Goal: Register for event/course

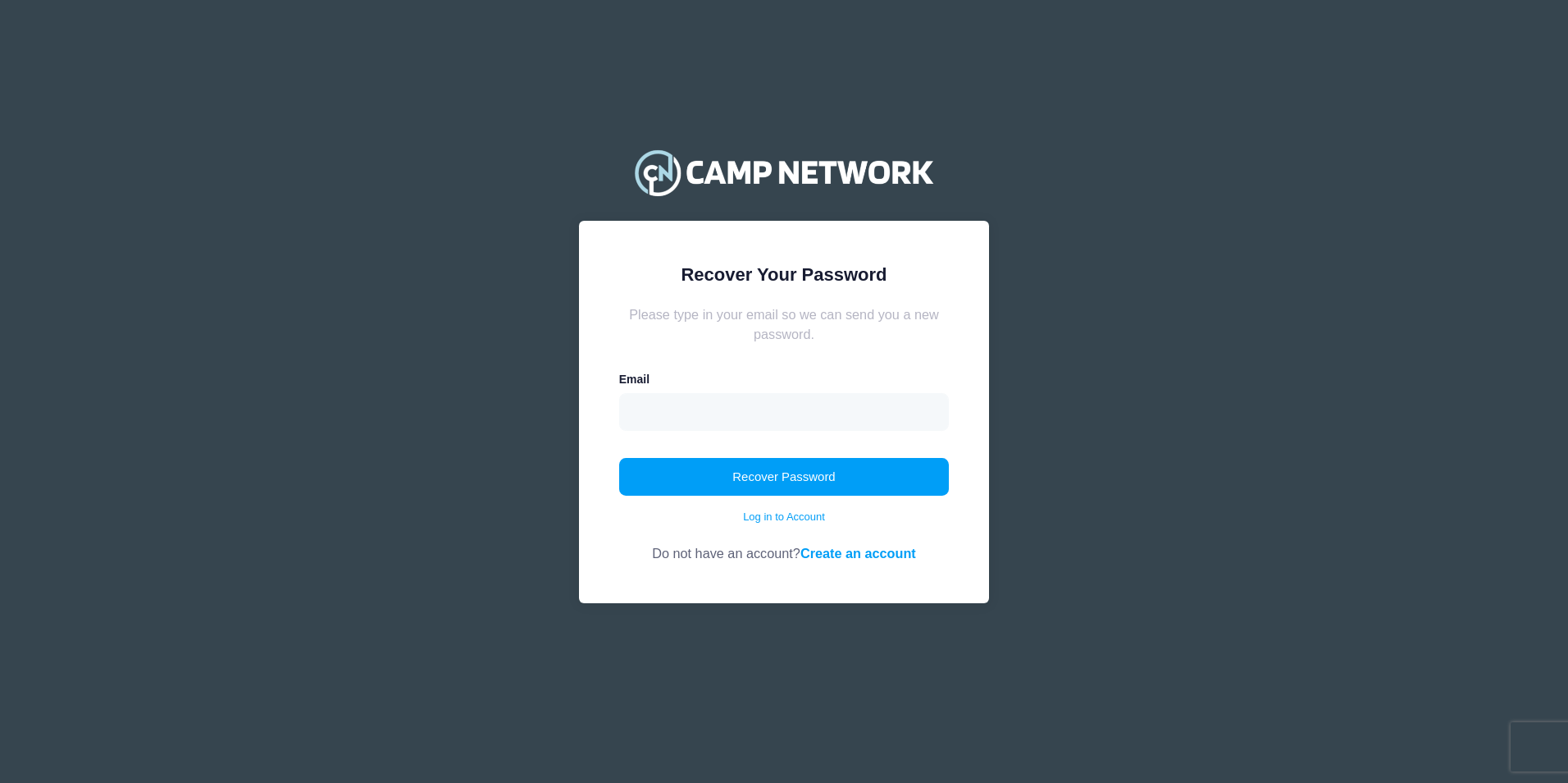
click at [793, 437] on form "Please type in your email so we can send you a new password. Email Recover Pass…" at bounding box center [784, 433] width 331 height 259
click at [798, 416] on input "email" at bounding box center [784, 411] width 331 height 38
type input "agriffin893@gmail.com"
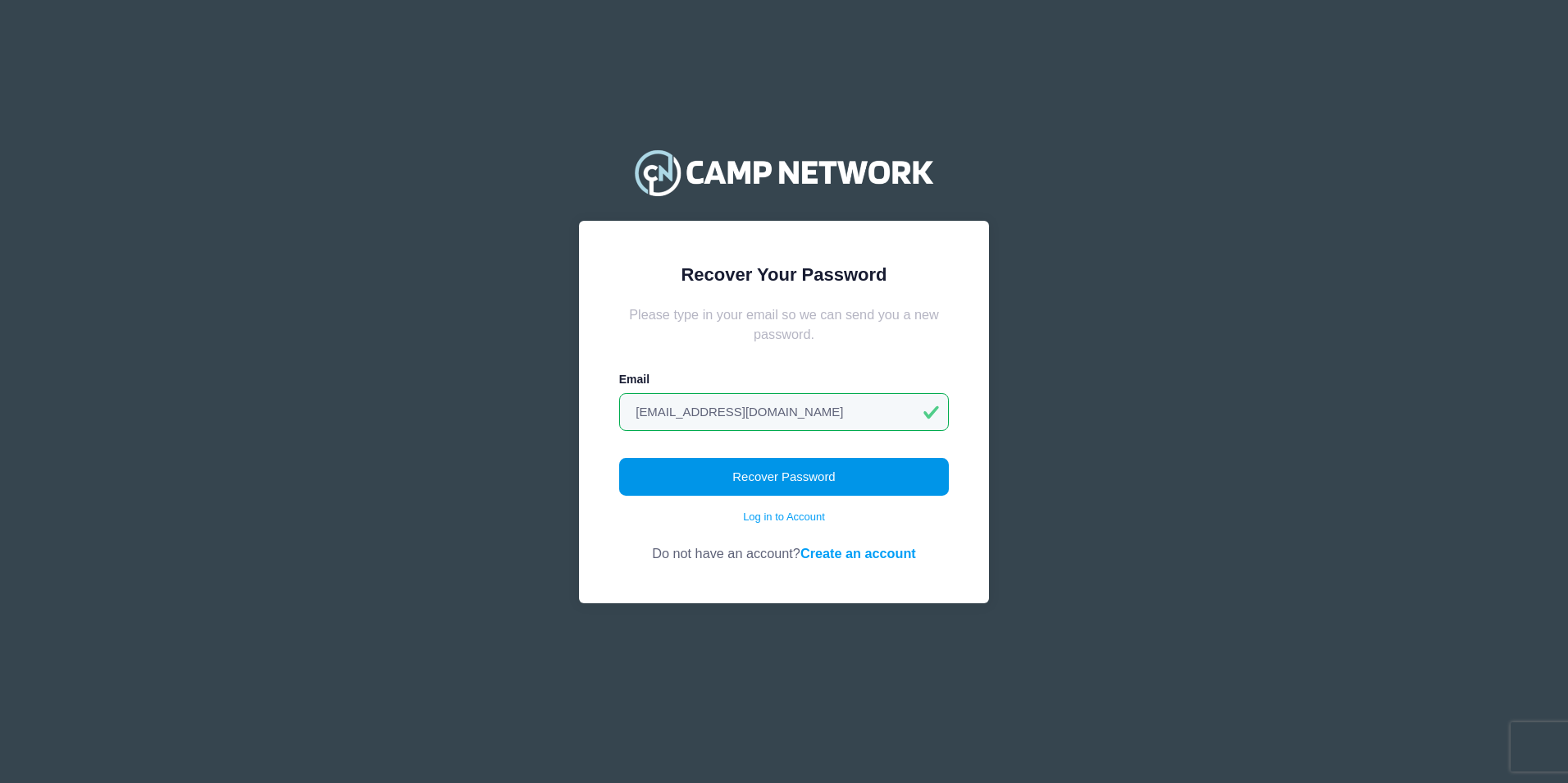
click at [753, 475] on button "Recover Password" at bounding box center [784, 477] width 331 height 38
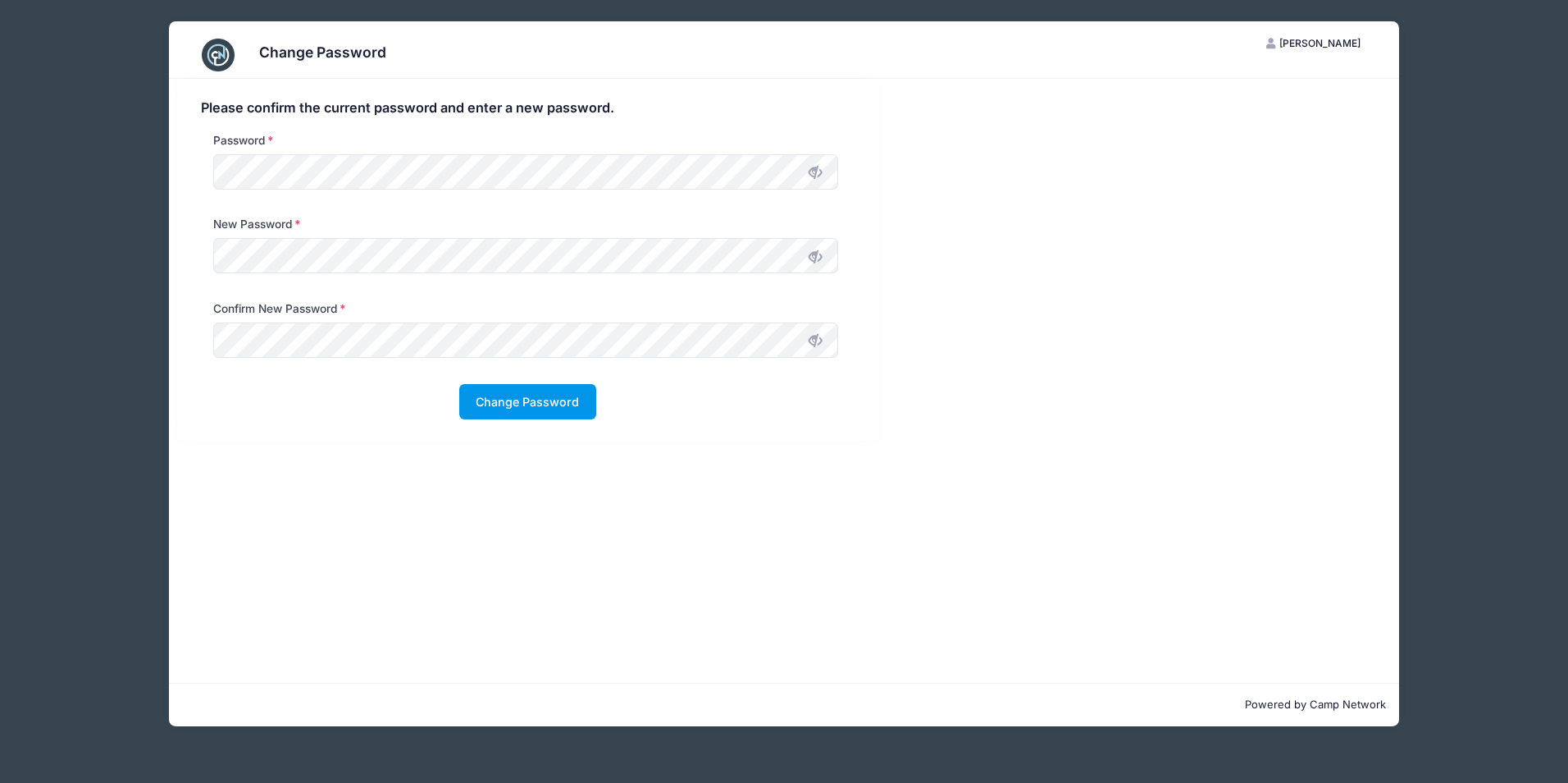
click at [561, 407] on button "Change Password" at bounding box center [527, 401] width 137 height 35
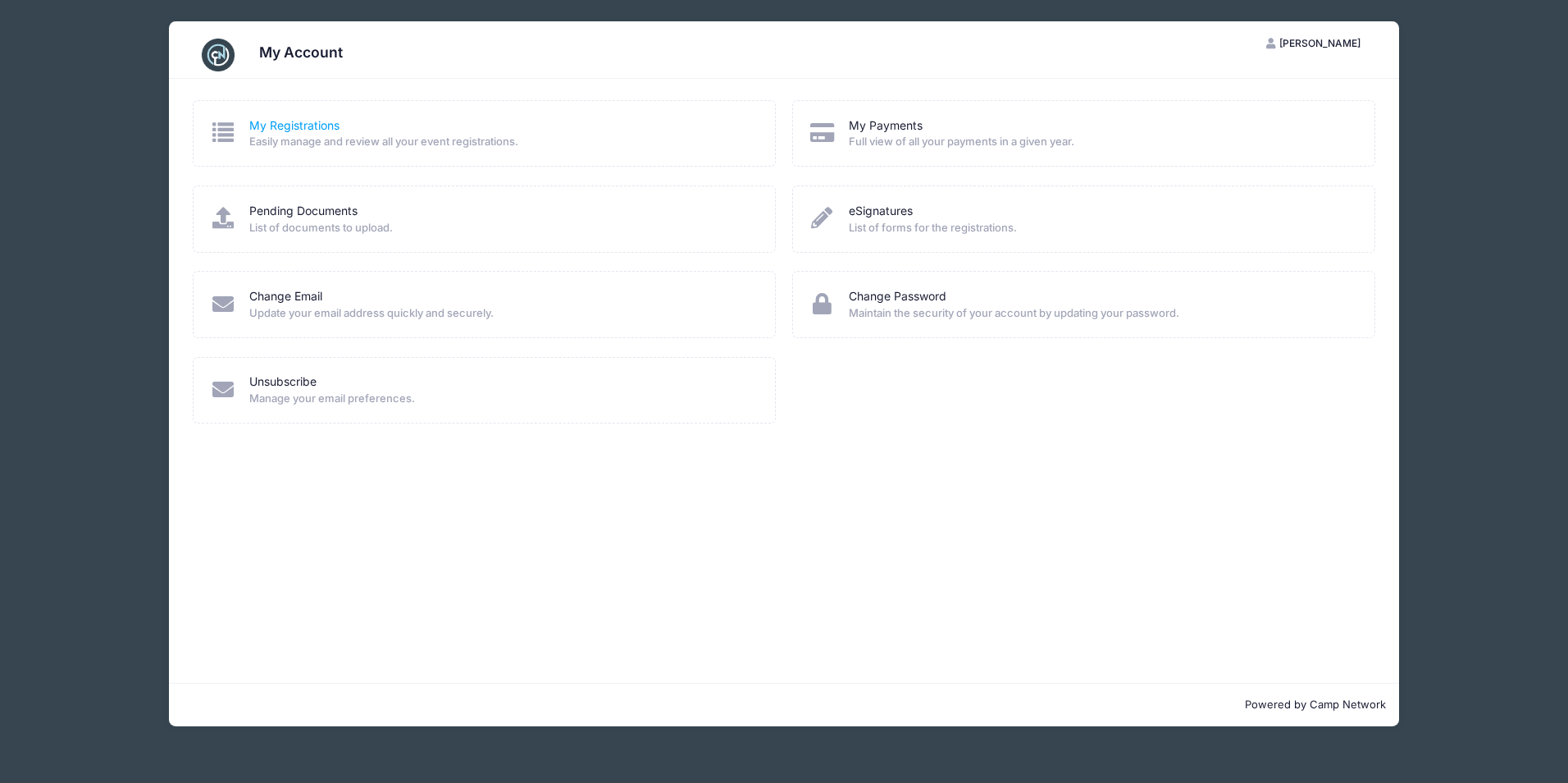
click at [328, 130] on link "My Registrations" at bounding box center [295, 125] width 90 height 18
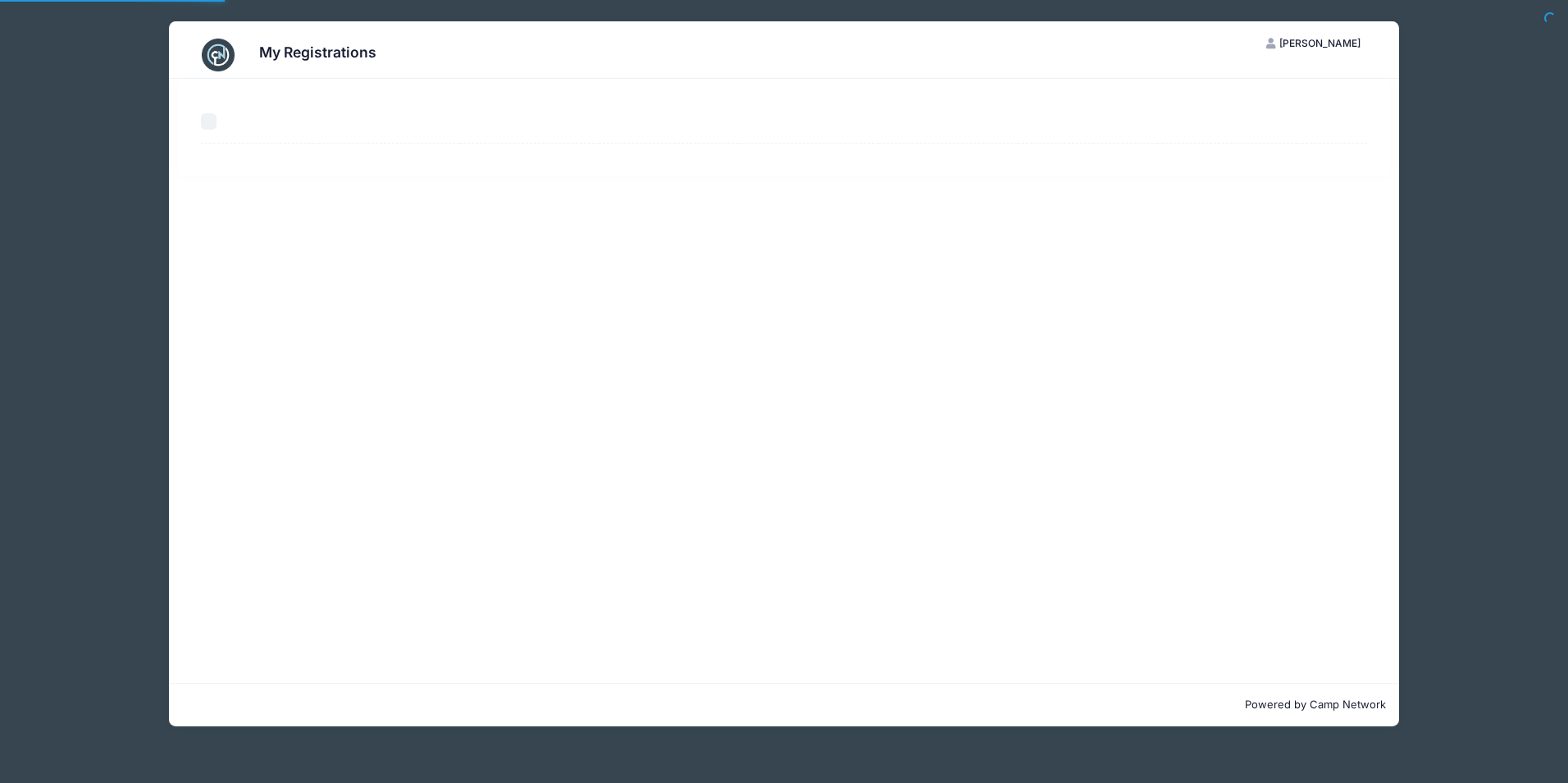
select select "50"
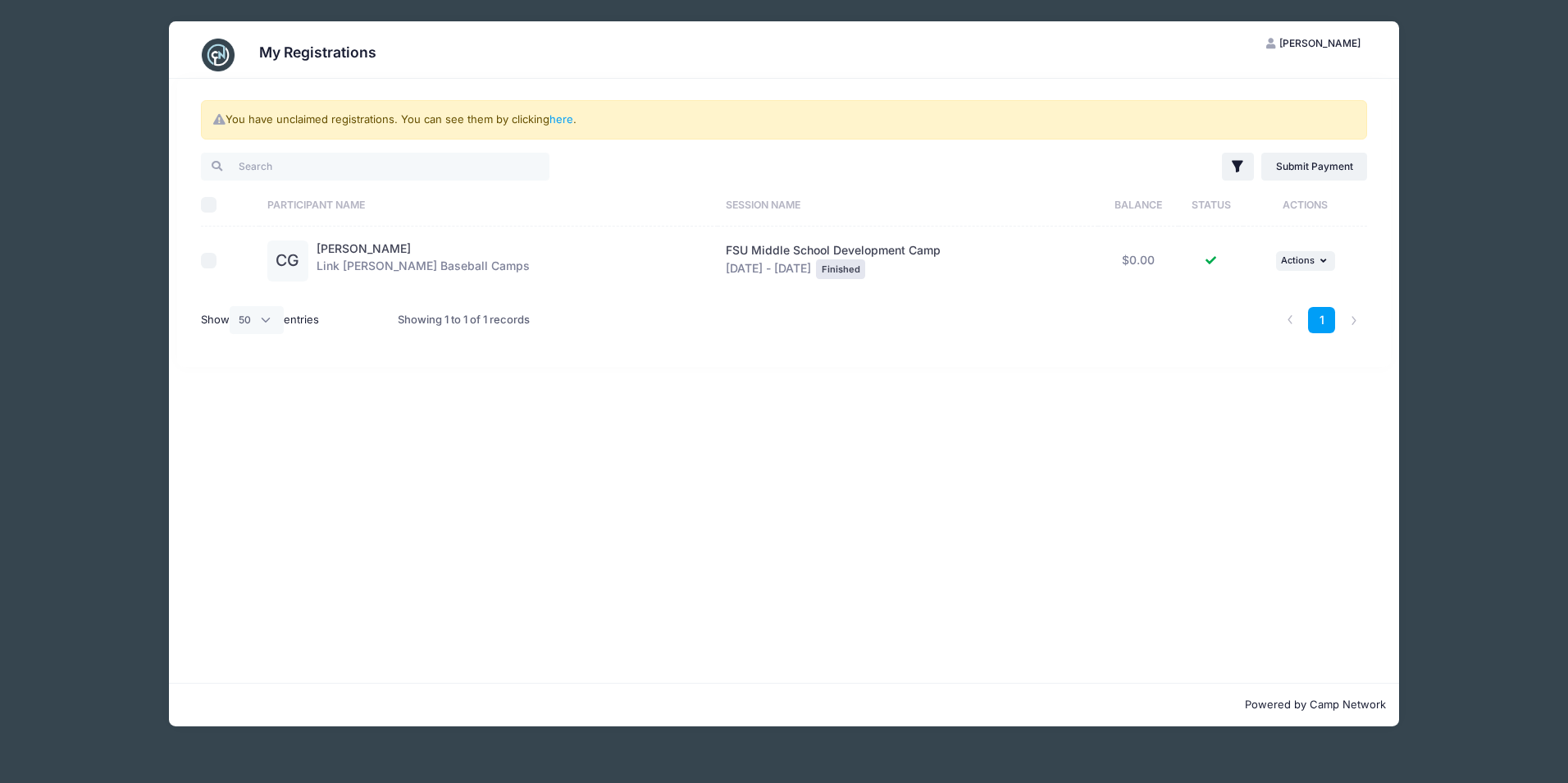
click at [831, 421] on div "You have unclaimed registrations. You can see them by clicking here . Filter Fi…" at bounding box center [784, 380] width 1231 height 604
click at [349, 49] on h3 "My Registrations" at bounding box center [317, 52] width 117 height 18
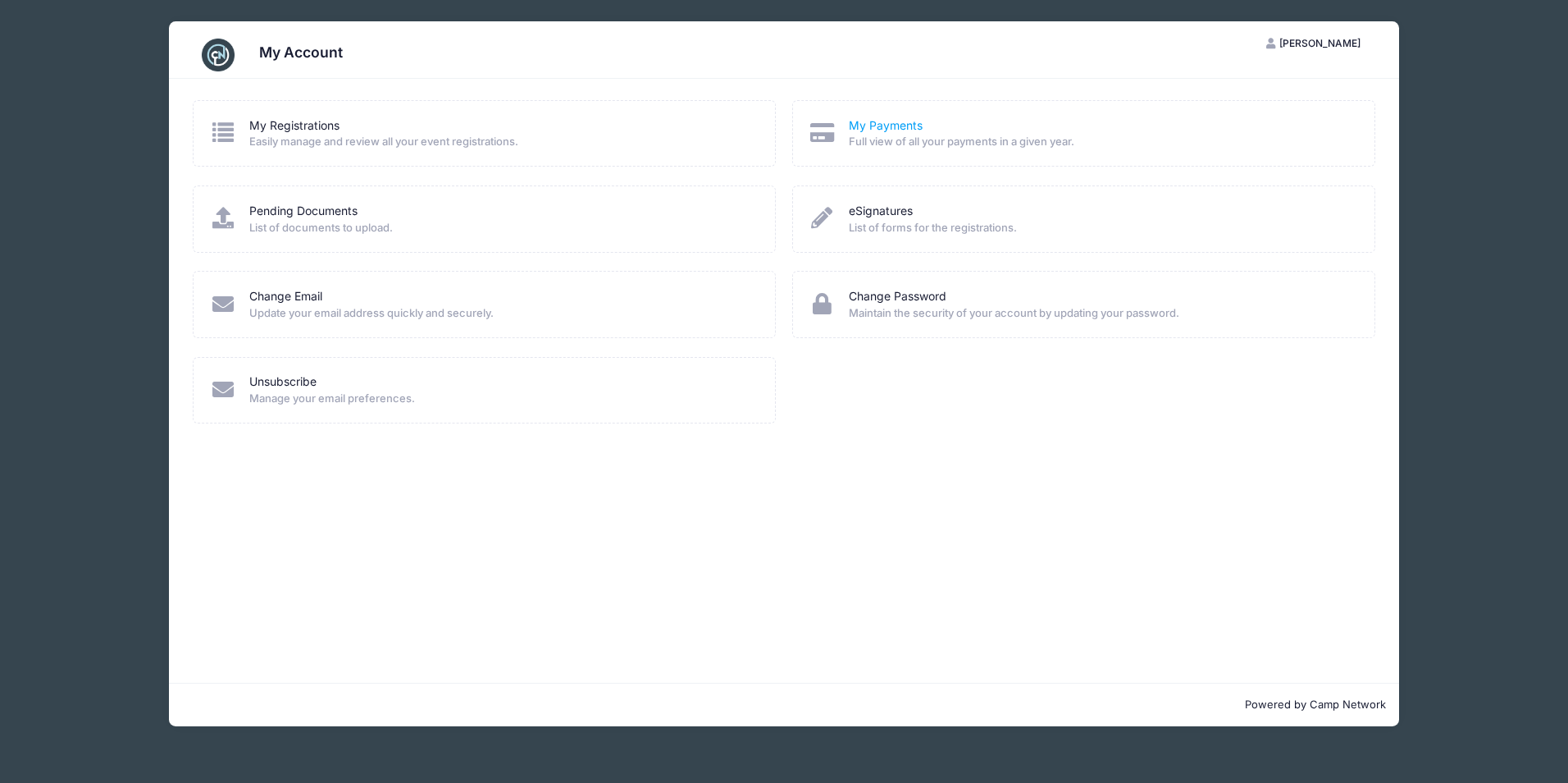
click at [885, 124] on link "My Payments" at bounding box center [886, 125] width 74 height 18
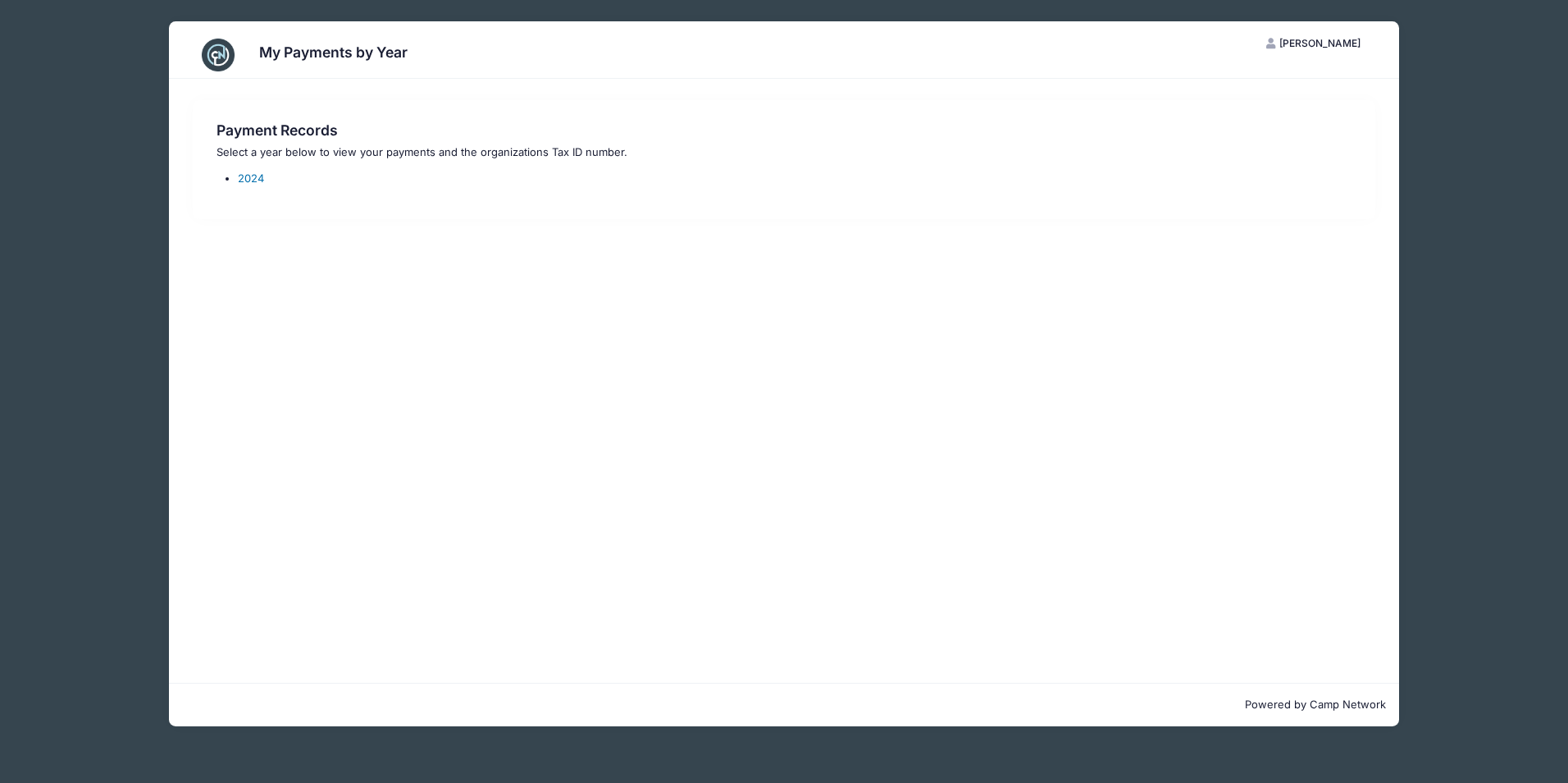
click at [255, 183] on link "2024" at bounding box center [251, 178] width 26 height 13
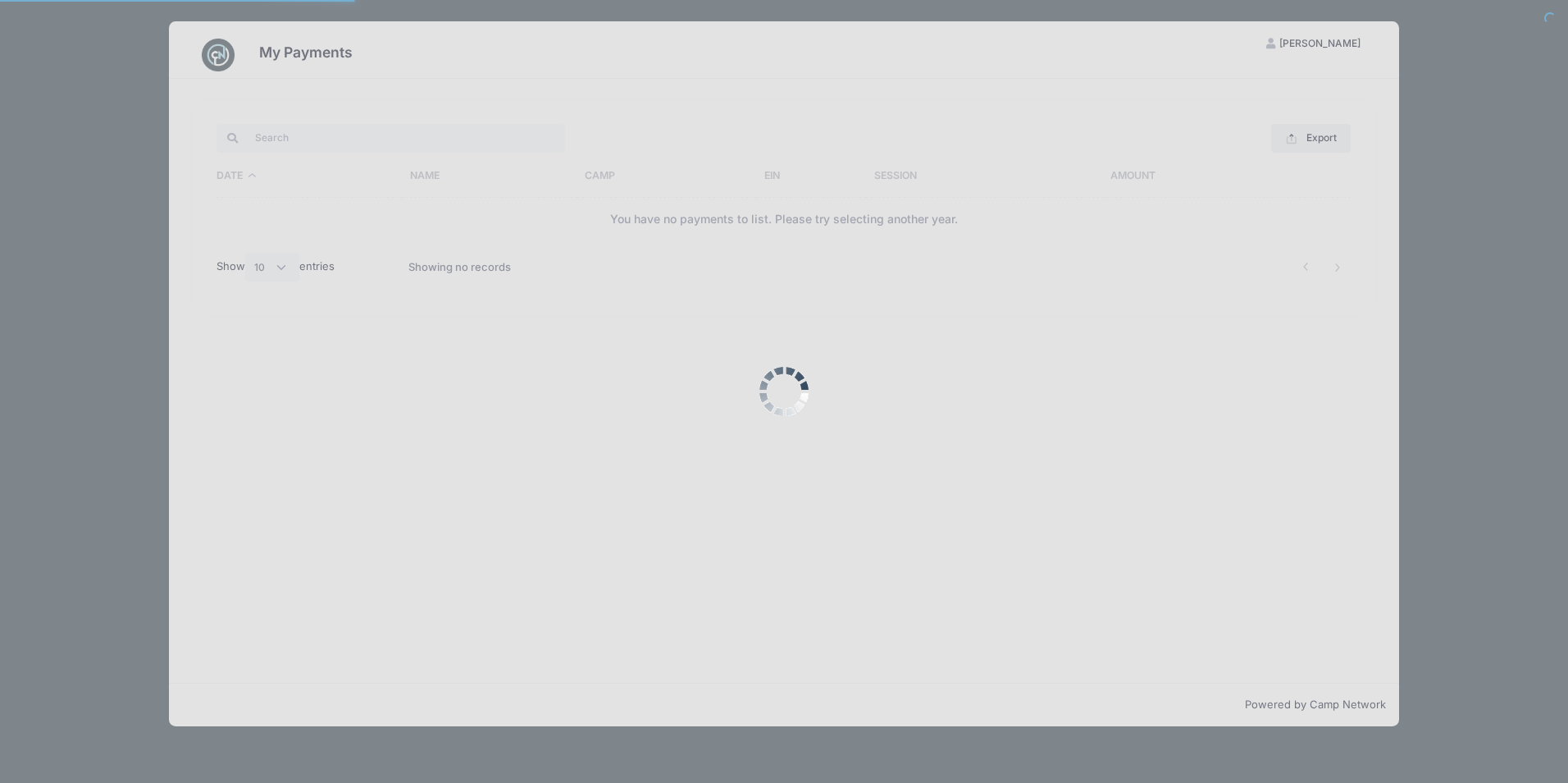
select select "10"
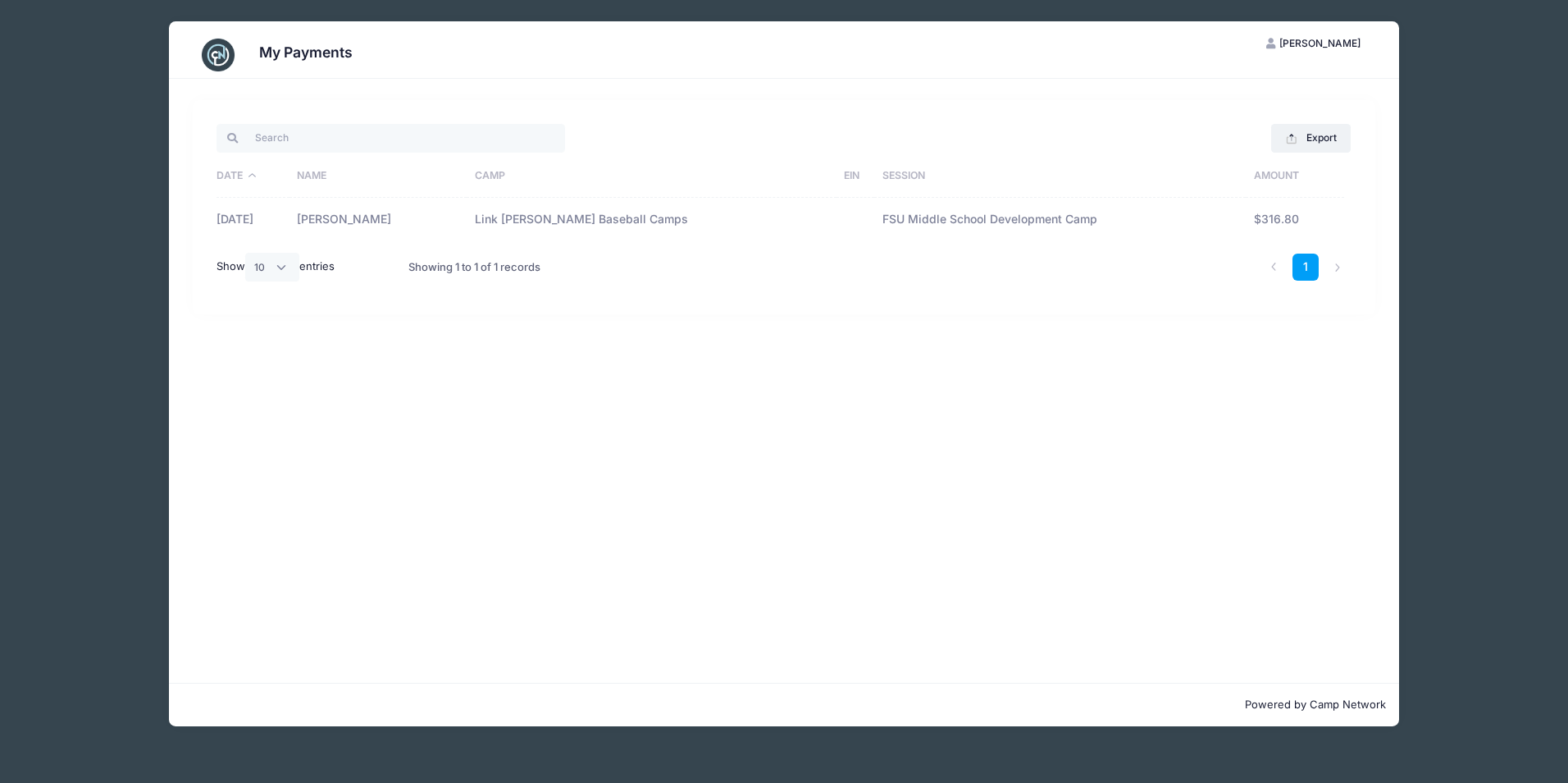
click at [1003, 210] on td "FSU Middle School Development Camp" at bounding box center [1060, 219] width 371 height 43
click at [1308, 42] on span "Alexander Griffin" at bounding box center [1320, 42] width 81 height 12
click at [1241, 83] on link "My Account" at bounding box center [1274, 84] width 190 height 31
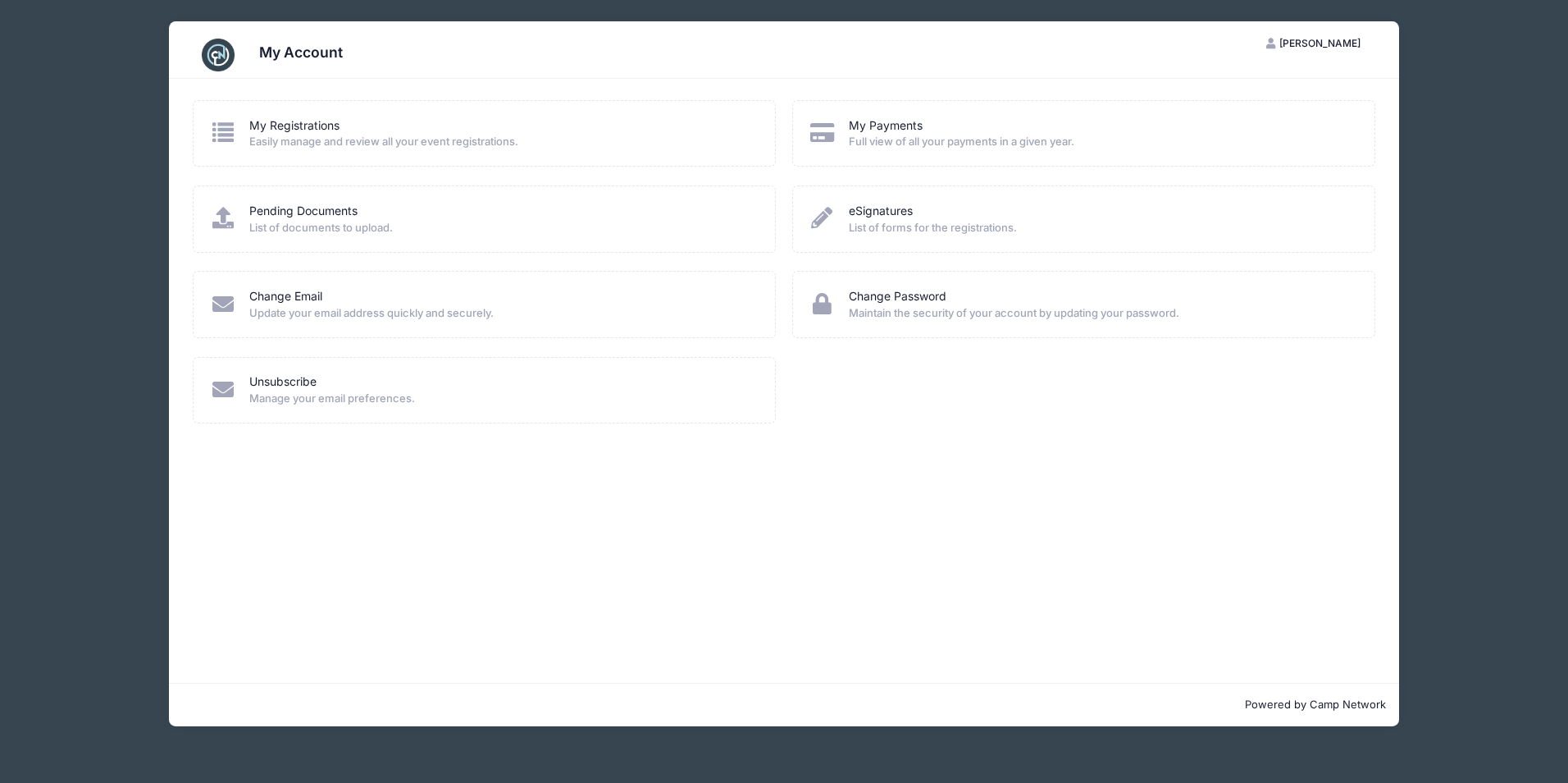
click at [1313, 32] on button "AG [PERSON_NAME]" at bounding box center [1314, 43] width 123 height 28
click at [1270, 131] on link "Logout" at bounding box center [1274, 126] width 190 height 31
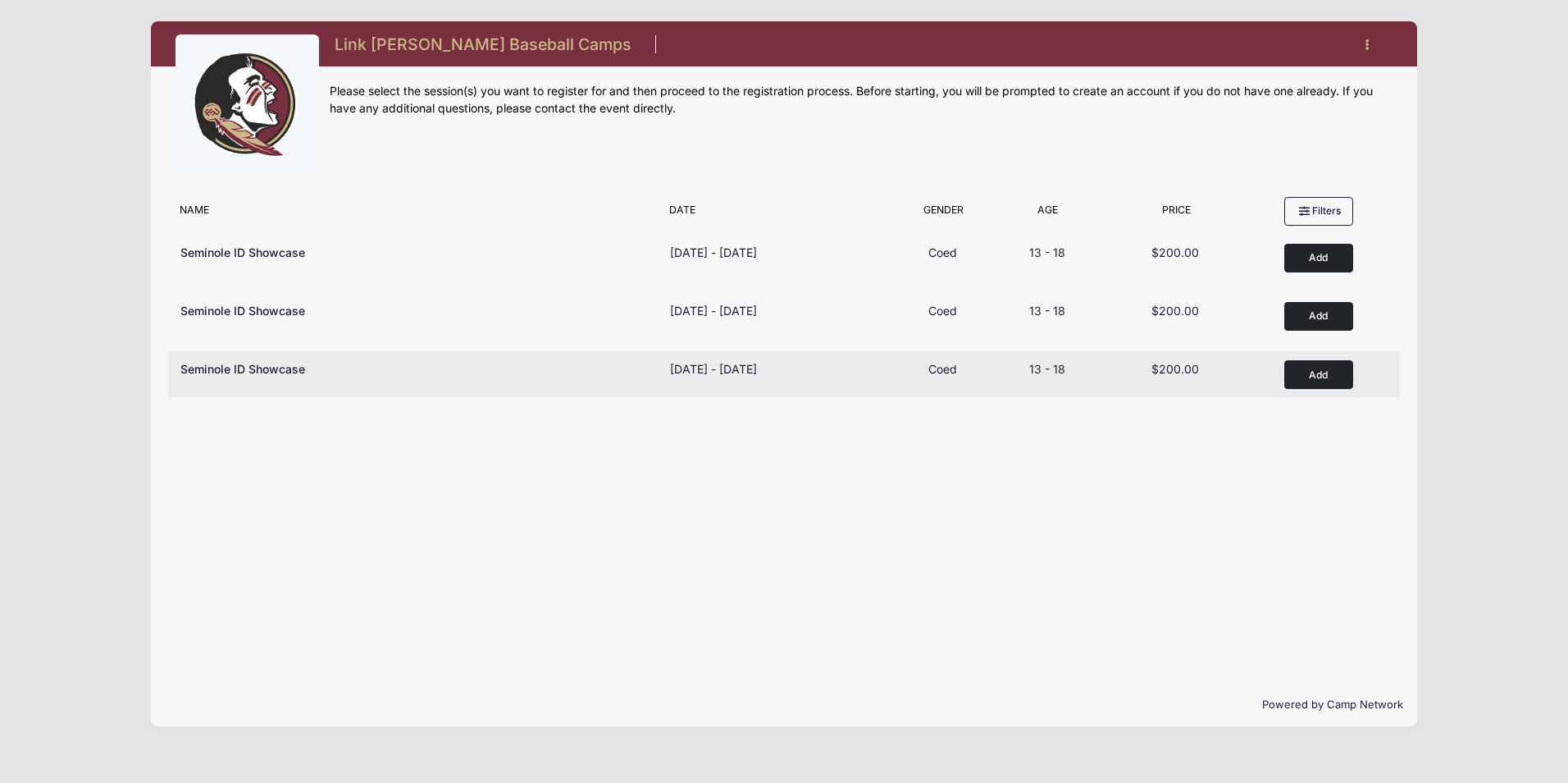
click at [1310, 386] on button "Add to Cart" at bounding box center [1319, 374] width 69 height 29
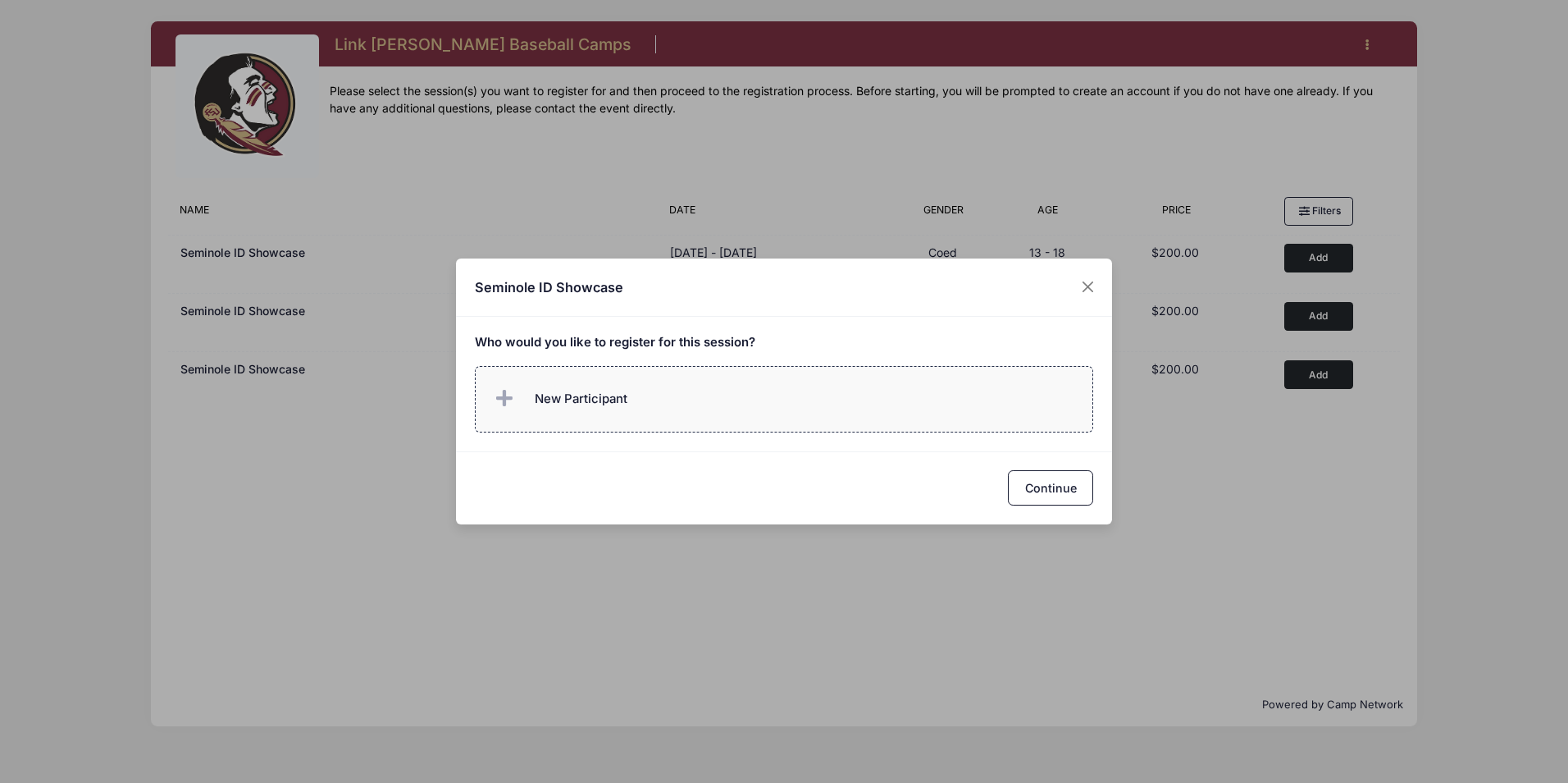
click at [666, 399] on label "New Participant" at bounding box center [784, 399] width 619 height 66
click at [1022, 151] on div "Seminole ID Showcase Who would you like to register for this session?" at bounding box center [784, 391] width 1568 height 783
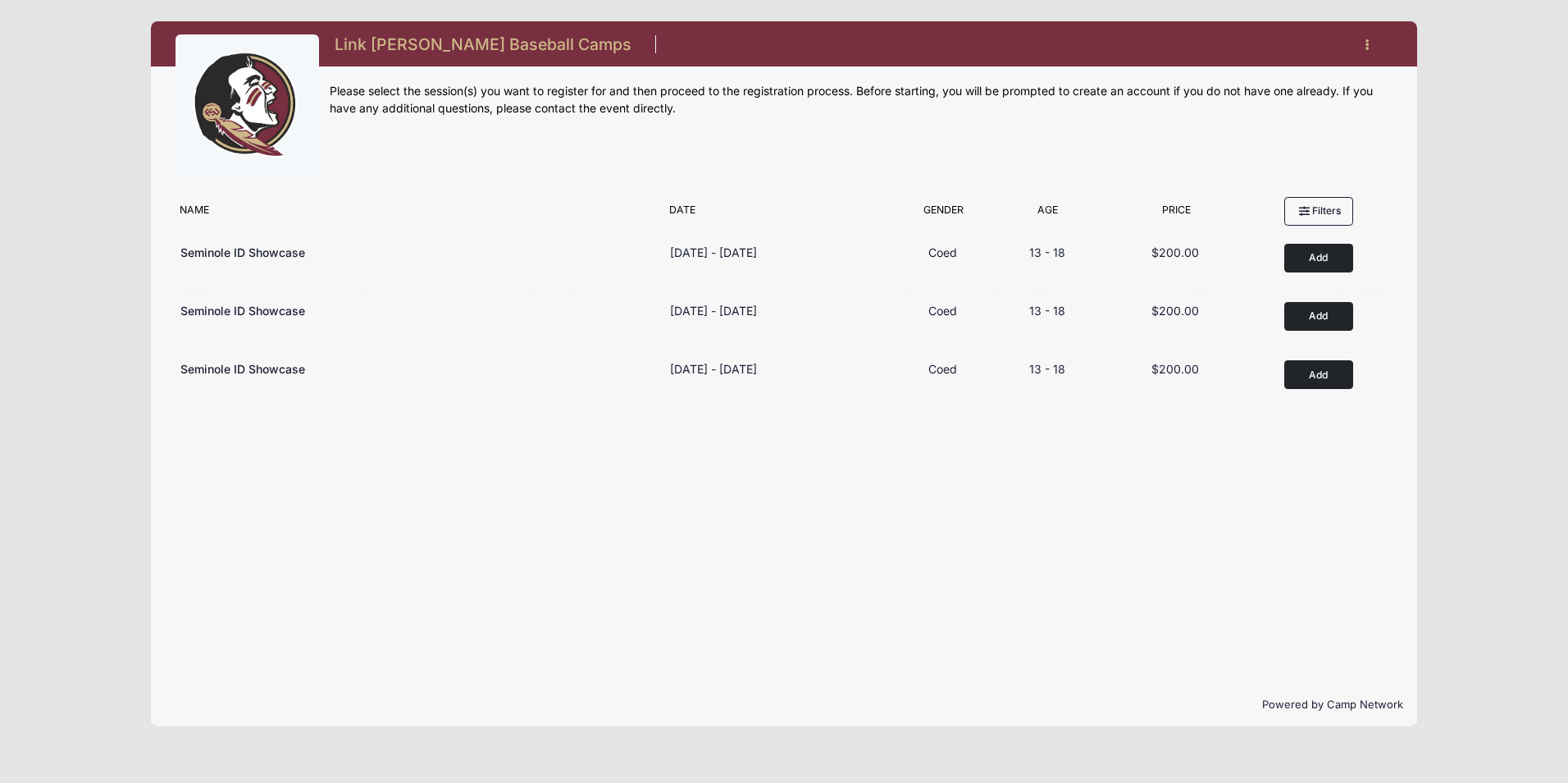
click at [1364, 42] on button "button" at bounding box center [1372, 44] width 44 height 29
click at [958, 424] on div "Filter Options No sessions found matching your criteria Name Date Gender Filter…" at bounding box center [784, 436] width 1266 height 494
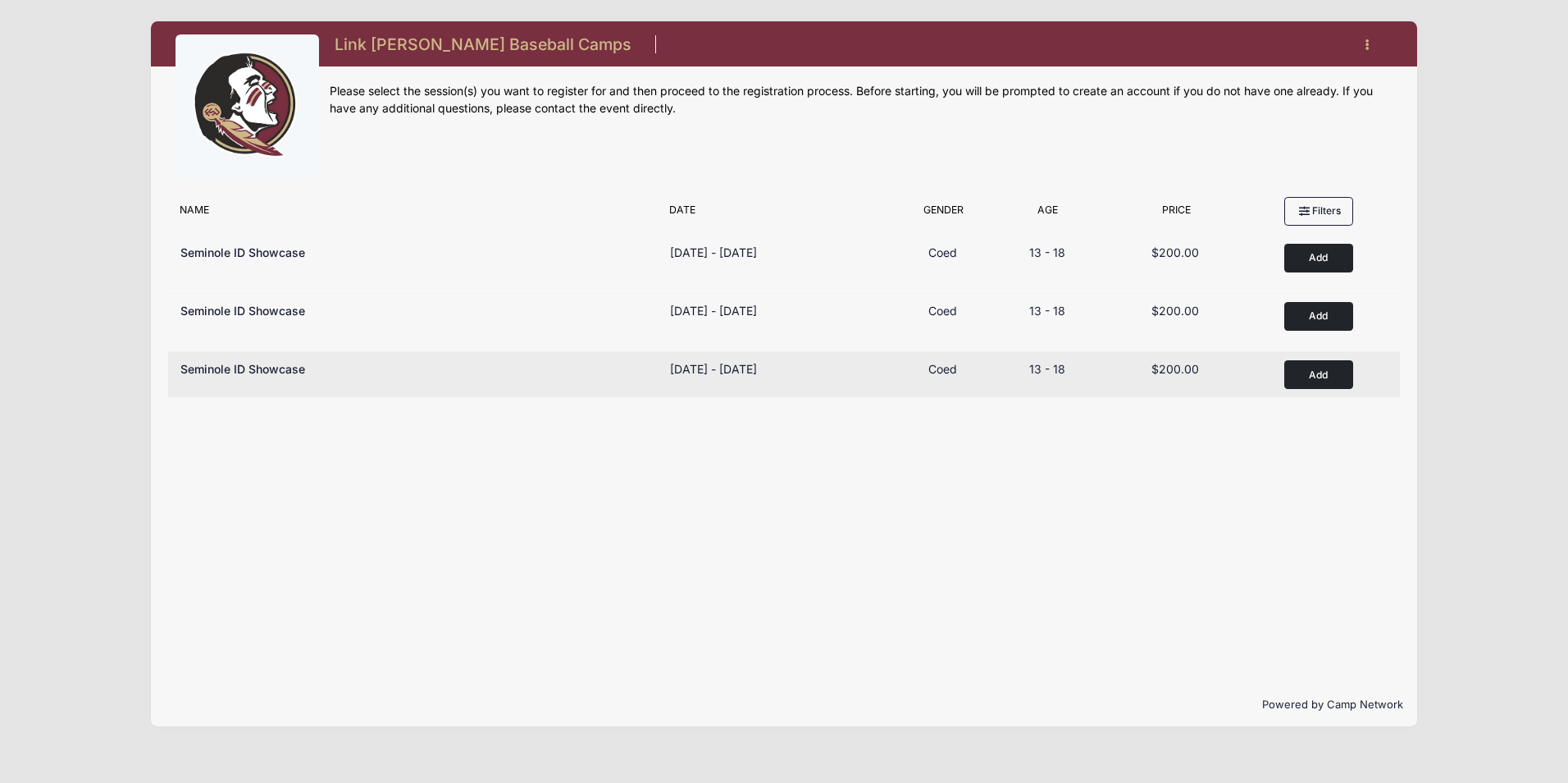
click at [1305, 368] on button "Add to Cart" at bounding box center [1319, 374] width 69 height 29
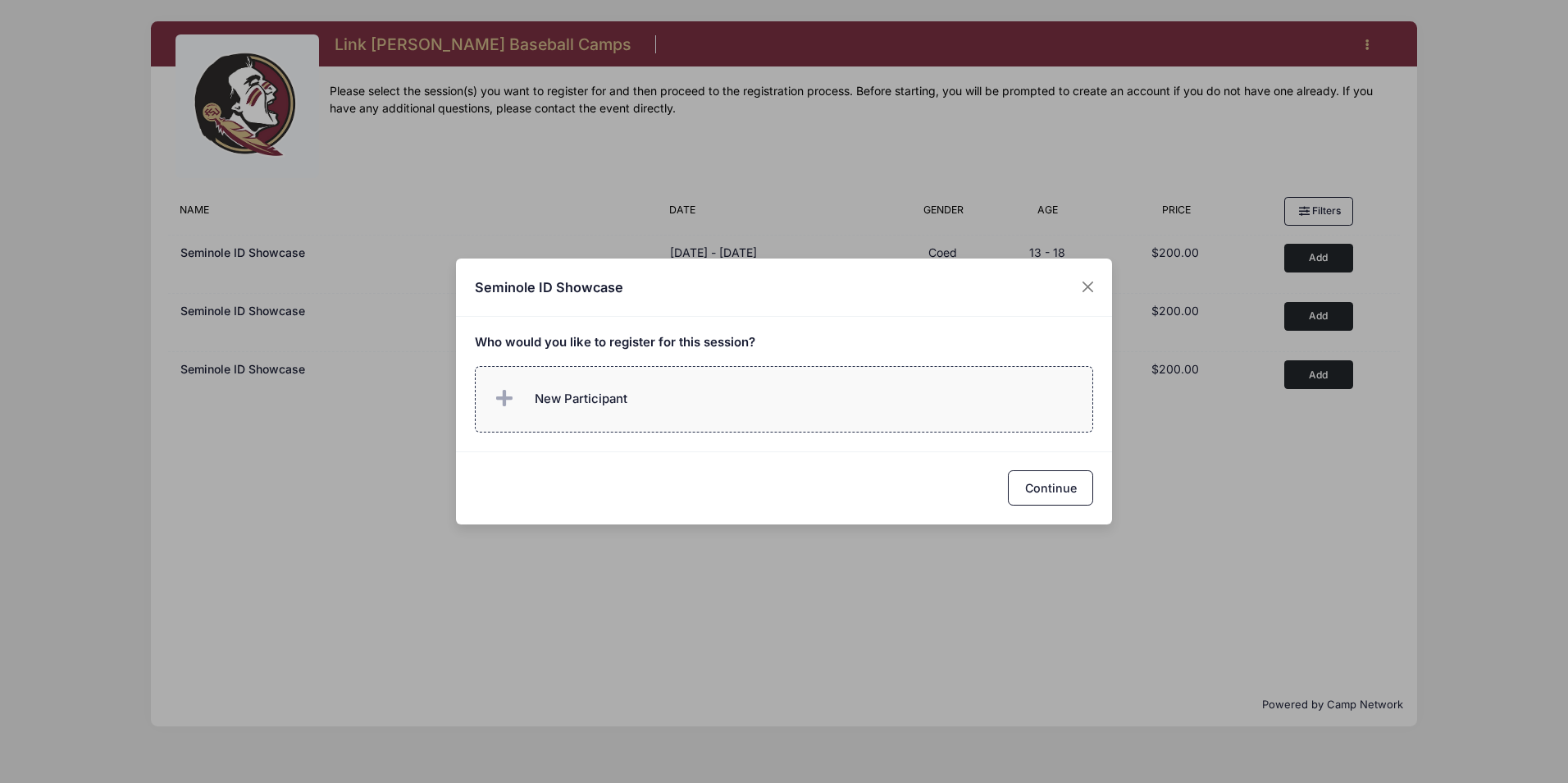
click at [601, 408] on span "New Participant" at bounding box center [581, 399] width 93 height 18
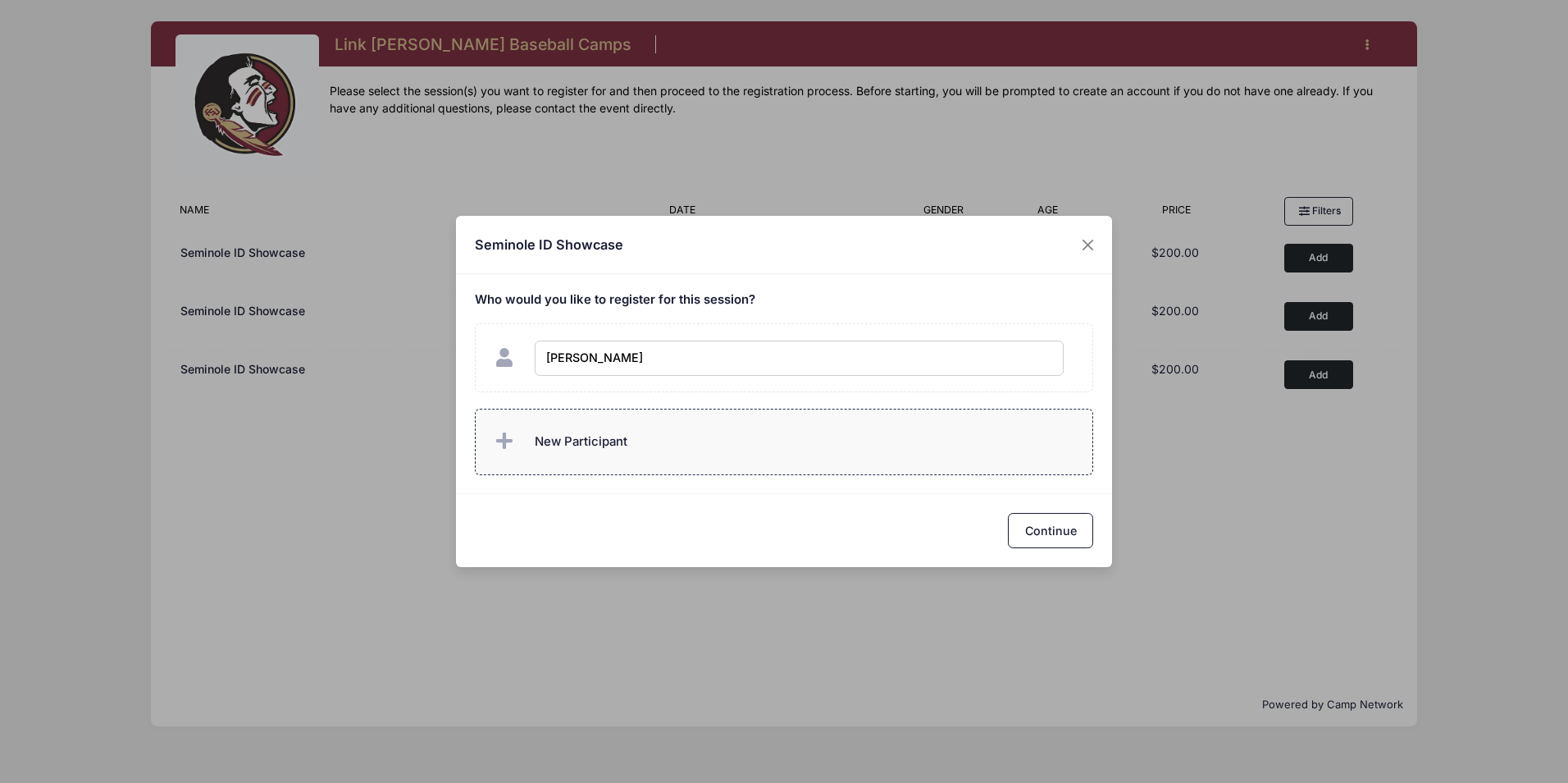
type input "Chase Griffin"
checkbox input "true"
click at [1079, 534] on button "Continue" at bounding box center [1051, 530] width 86 height 35
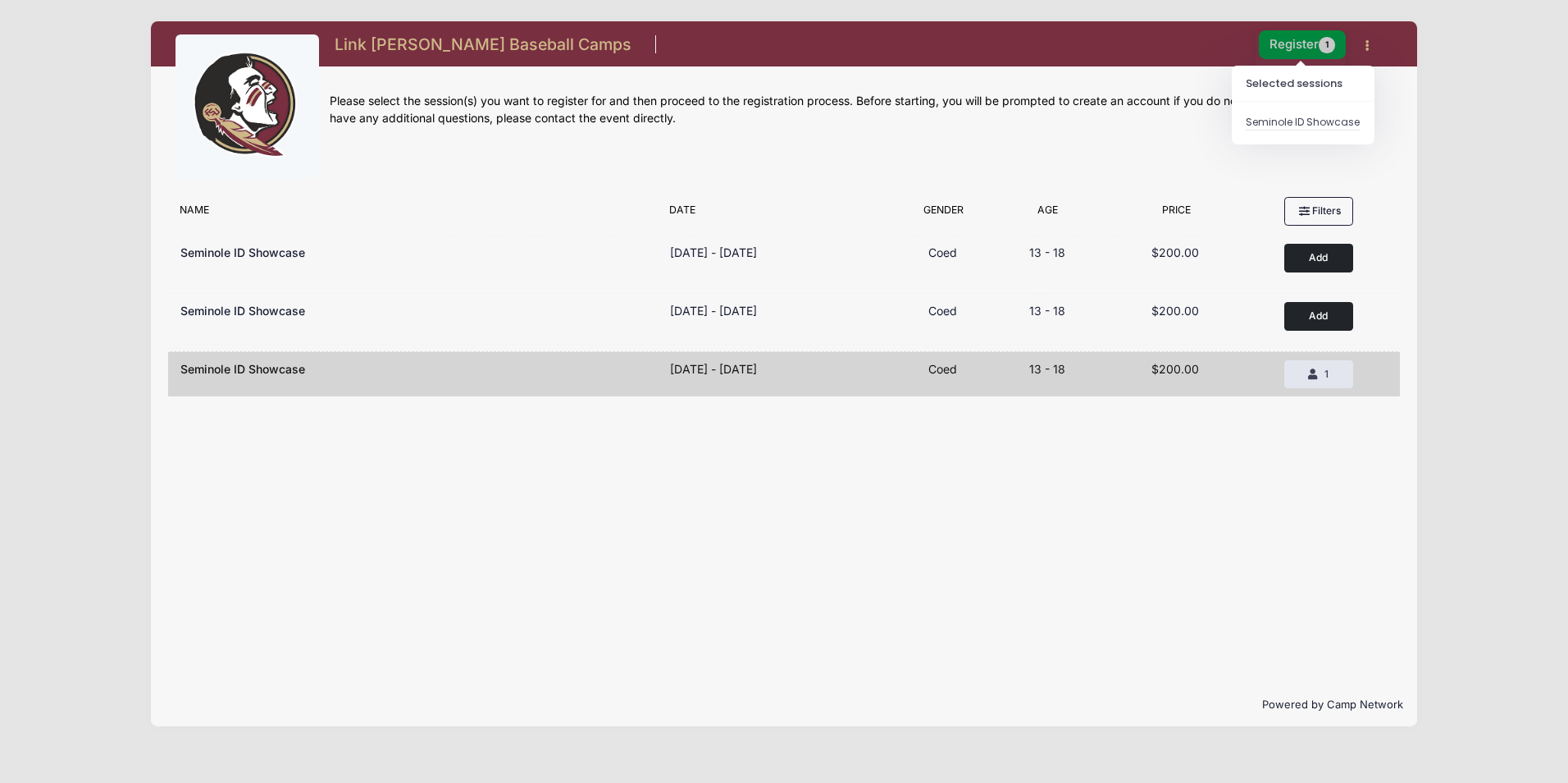
click at [1285, 49] on button "Register 1" at bounding box center [1303, 44] width 87 height 29
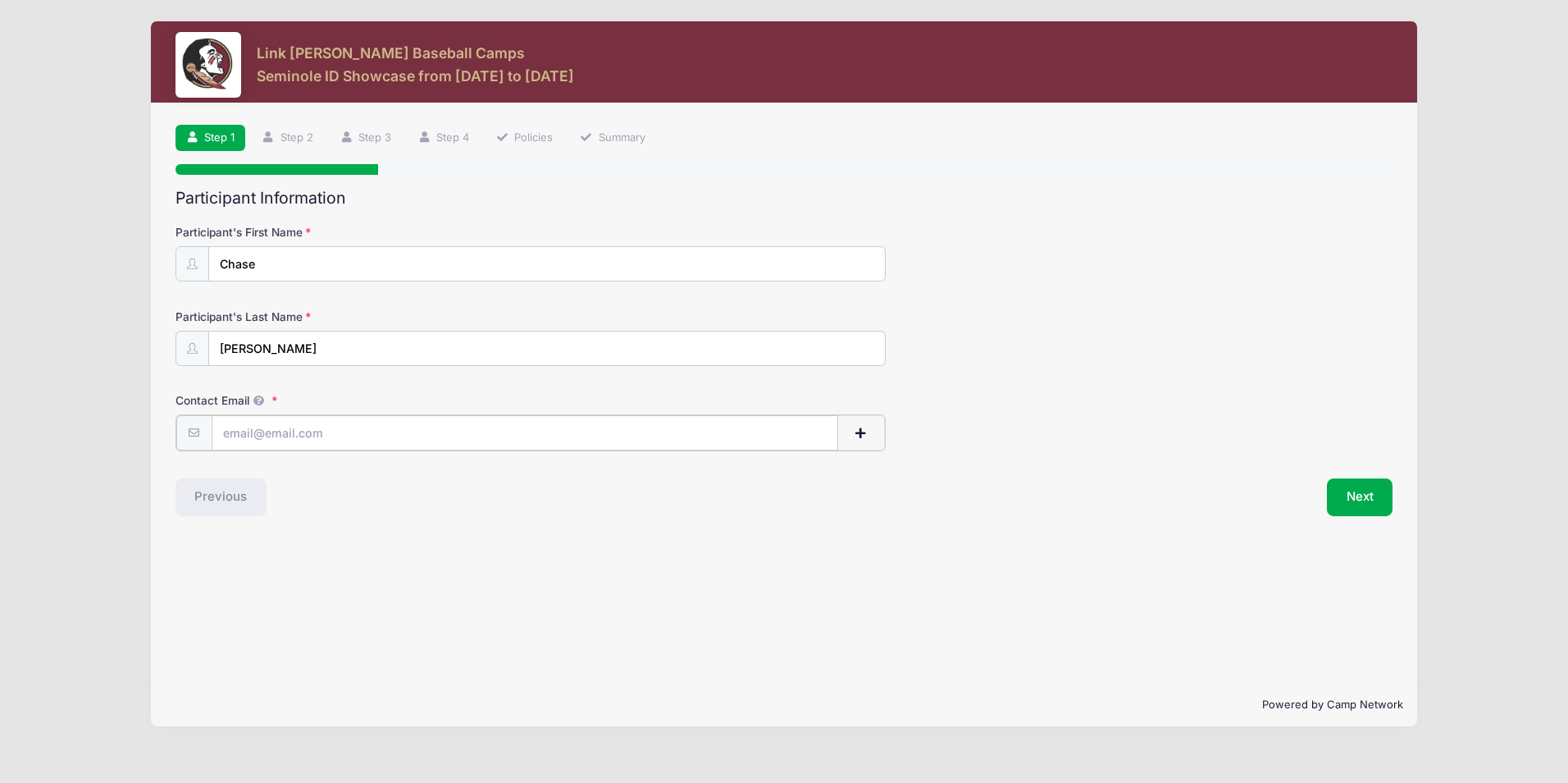
click at [306, 429] on input "Contact Email" at bounding box center [525, 433] width 627 height 35
type input "[EMAIL_ADDRESS][DOMAIN_NAME]"
click at [1369, 504] on button "Next" at bounding box center [1361, 495] width 66 height 38
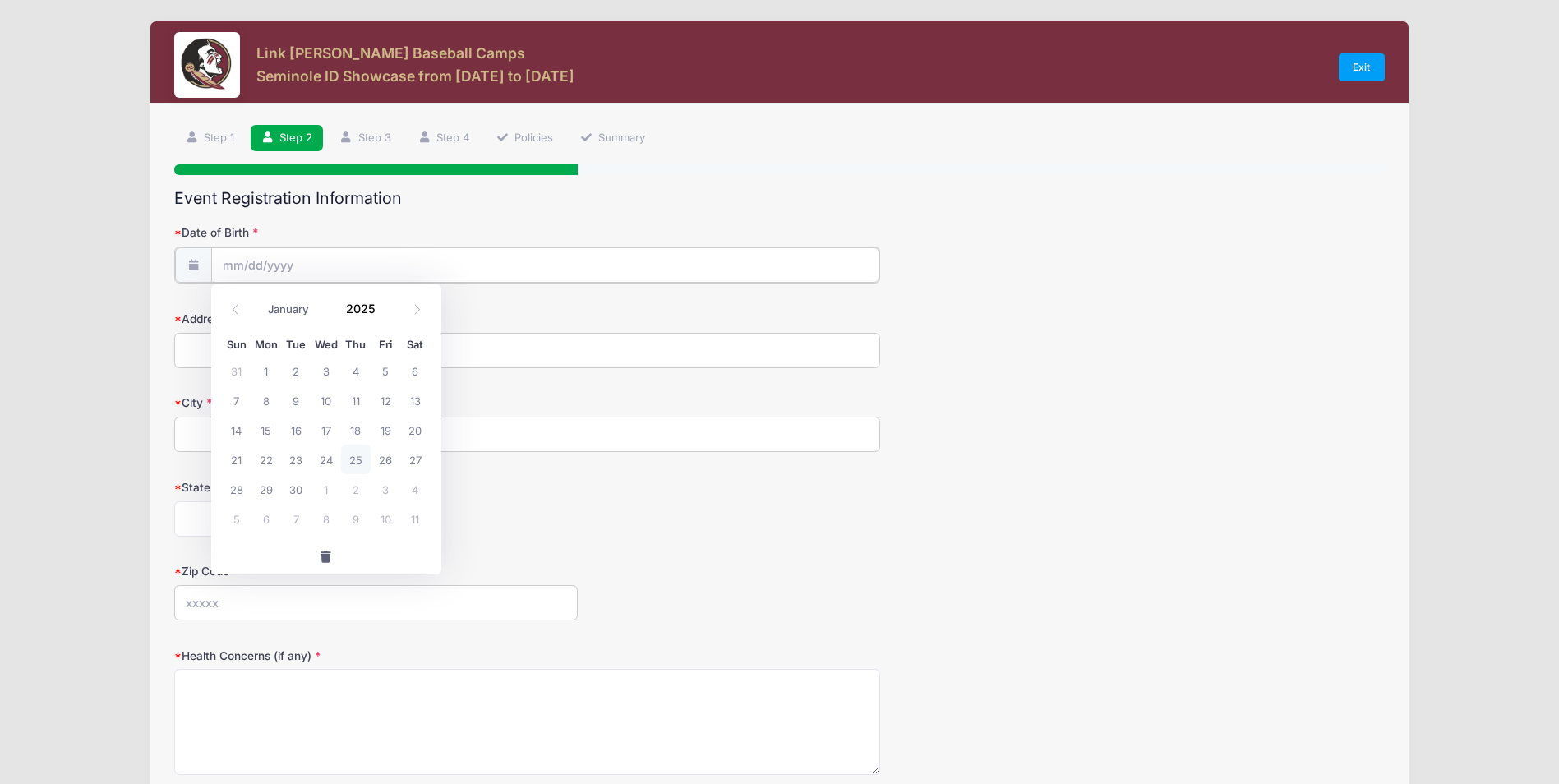
click at [322, 263] on input "Date of Birth" at bounding box center [546, 265] width 669 height 35
click at [244, 269] on input "Date of Birth" at bounding box center [546, 265] width 669 height 35
click at [245, 266] on input "Date of Birth" at bounding box center [546, 265] width 669 height 35
click at [329, 266] on input "Date of Birth" at bounding box center [546, 265] width 669 height 35
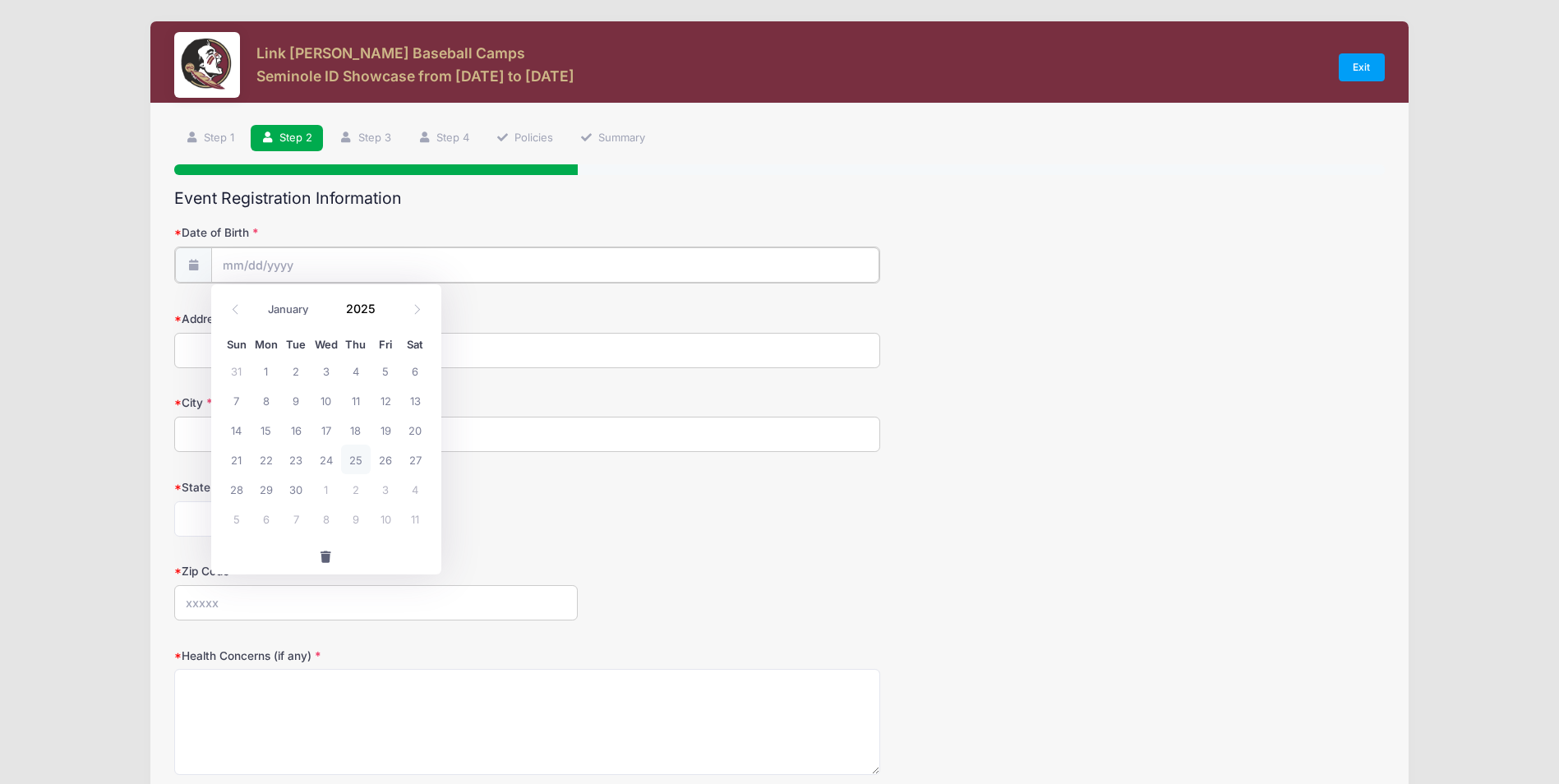
click at [329, 266] on input "Date of Birth" at bounding box center [546, 265] width 669 height 35
click at [707, 461] on form "Date of Birth Address City State Alabama Alaska American Samoa Arizona Arkansas…" at bounding box center [780, 576] width 1210 height 704
click at [285, 270] on input "Date of Birth" at bounding box center [546, 265] width 669 height 35
click at [237, 312] on icon at bounding box center [236, 309] width 11 height 11
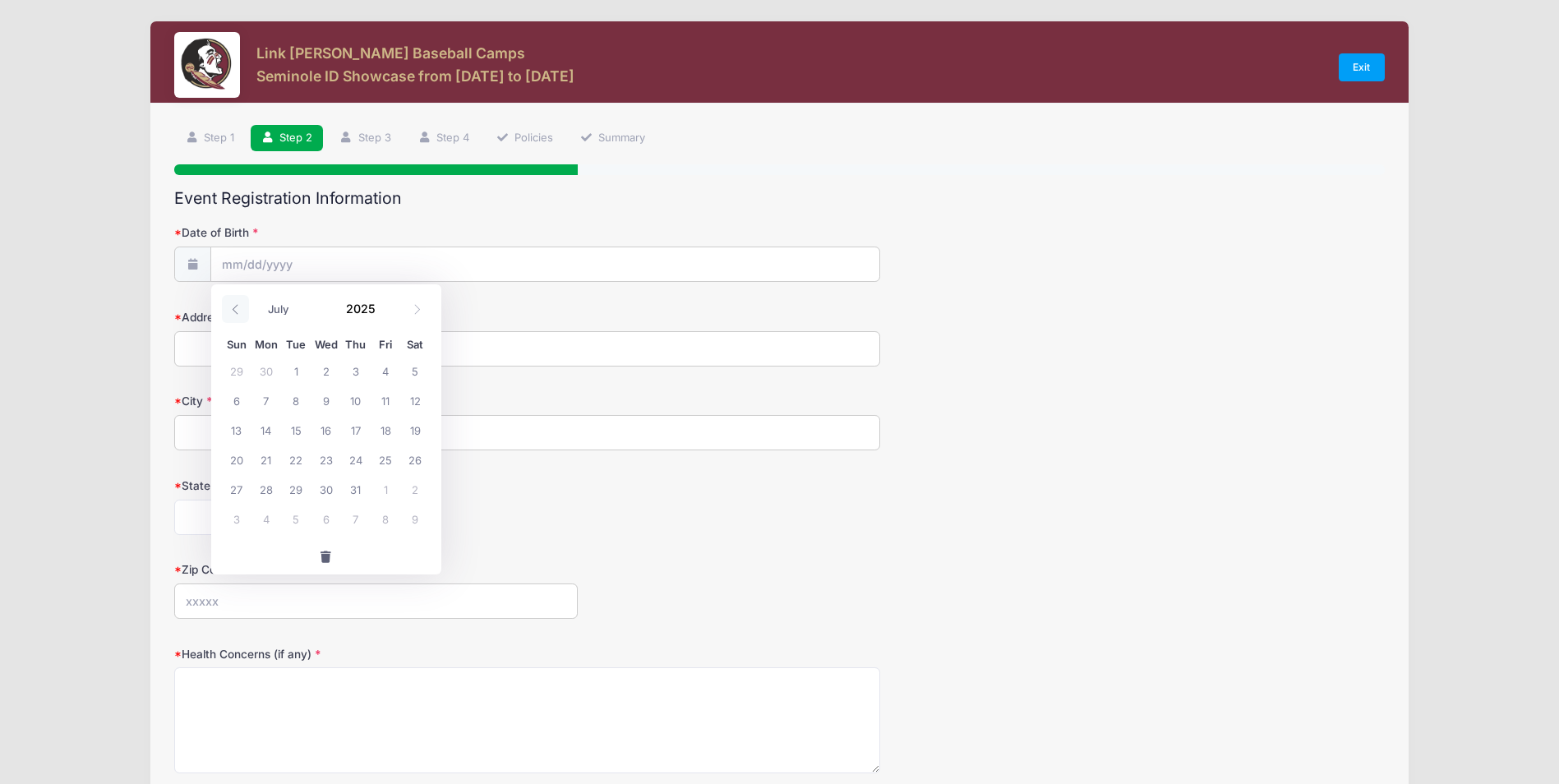
click at [237, 312] on icon at bounding box center [236, 309] width 11 height 11
select select "5"
drag, startPoint x: 237, startPoint y: 312, endPoint x: 360, endPoint y: 309, distance: 123.0
click at [360, 309] on input "2025" at bounding box center [366, 308] width 54 height 25
click at [389, 310] on span at bounding box center [386, 314] width 11 height 12
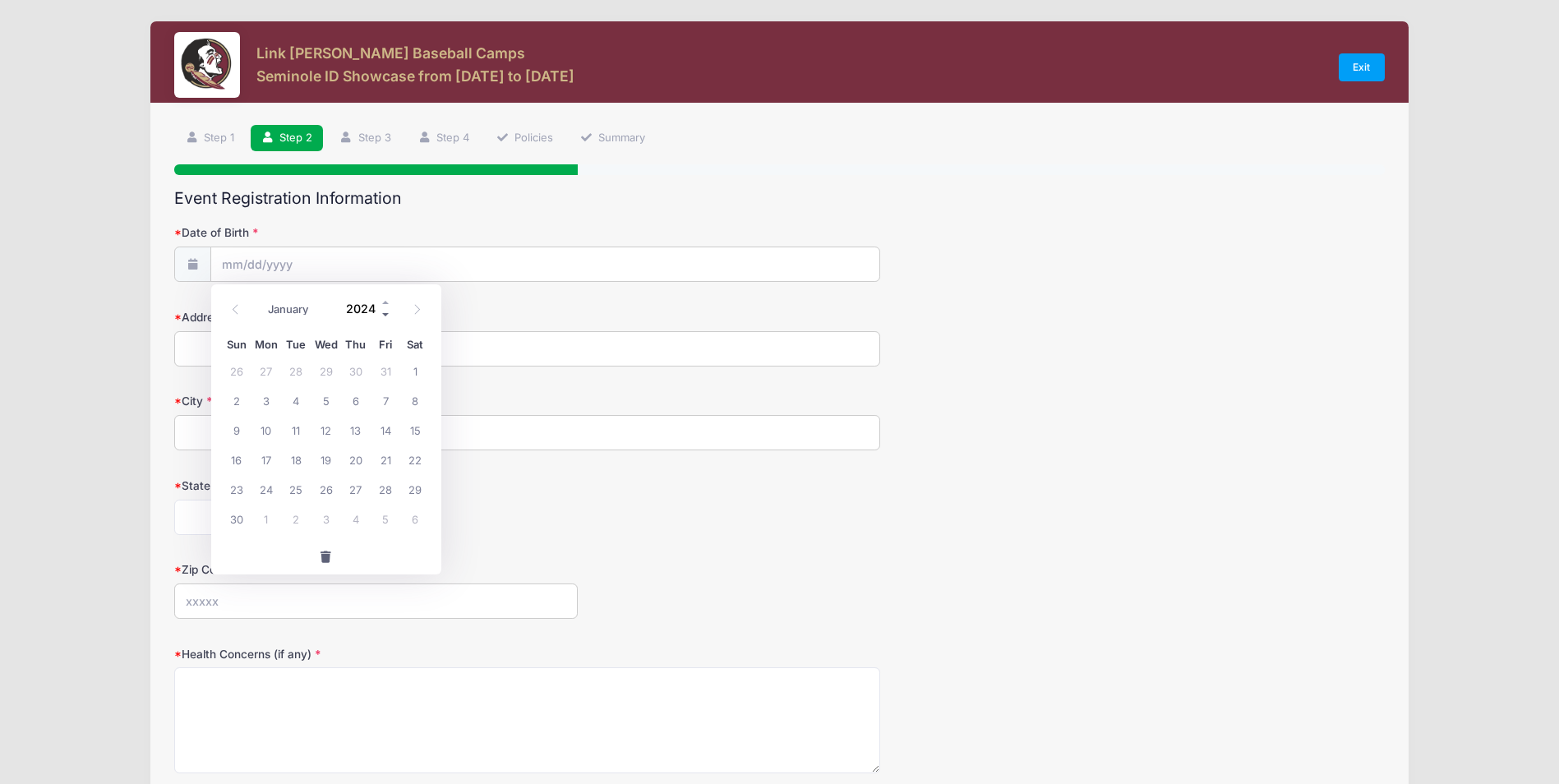
click at [389, 310] on span at bounding box center [386, 314] width 11 height 12
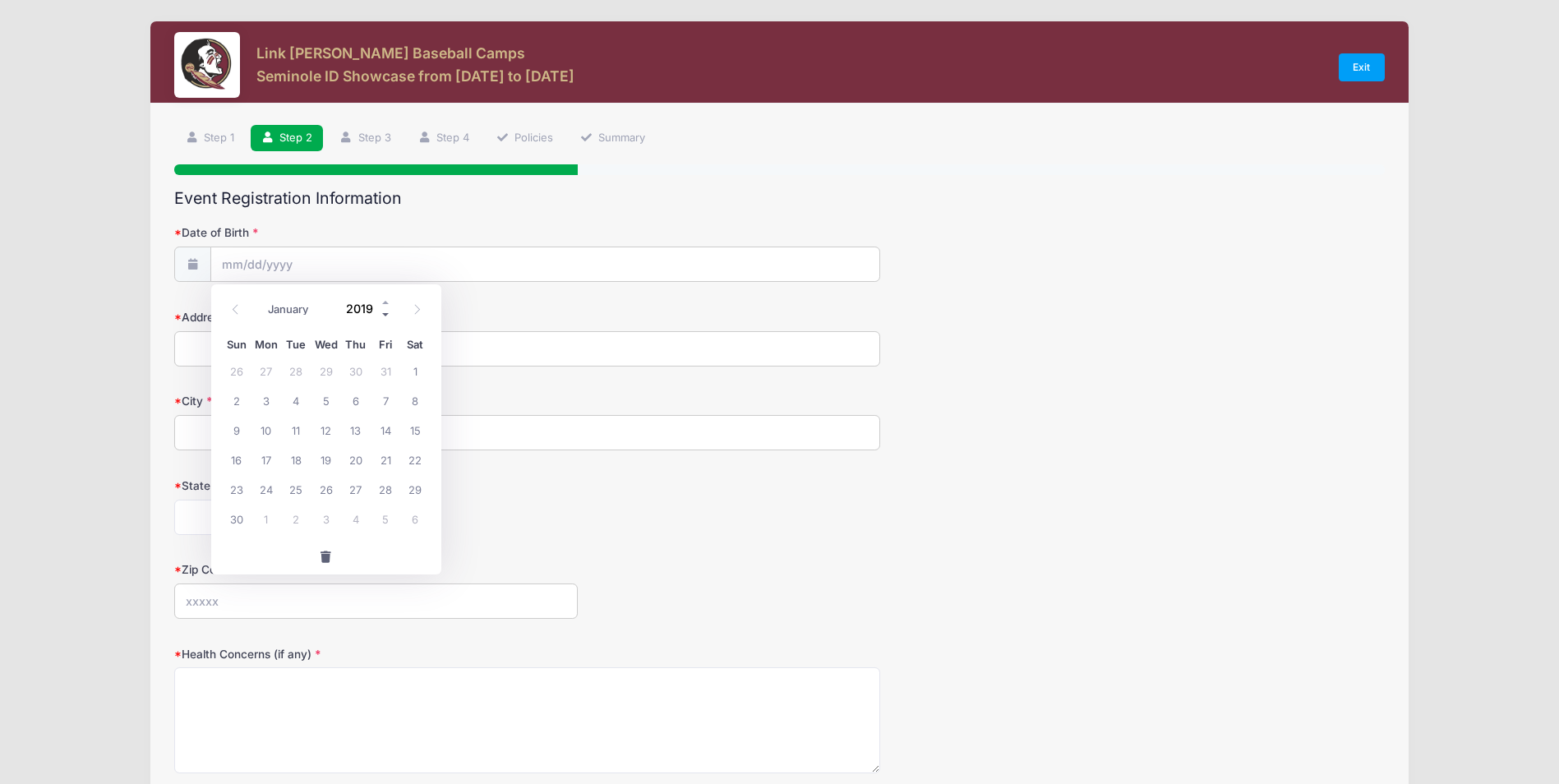
click at [389, 310] on span at bounding box center [386, 314] width 11 height 12
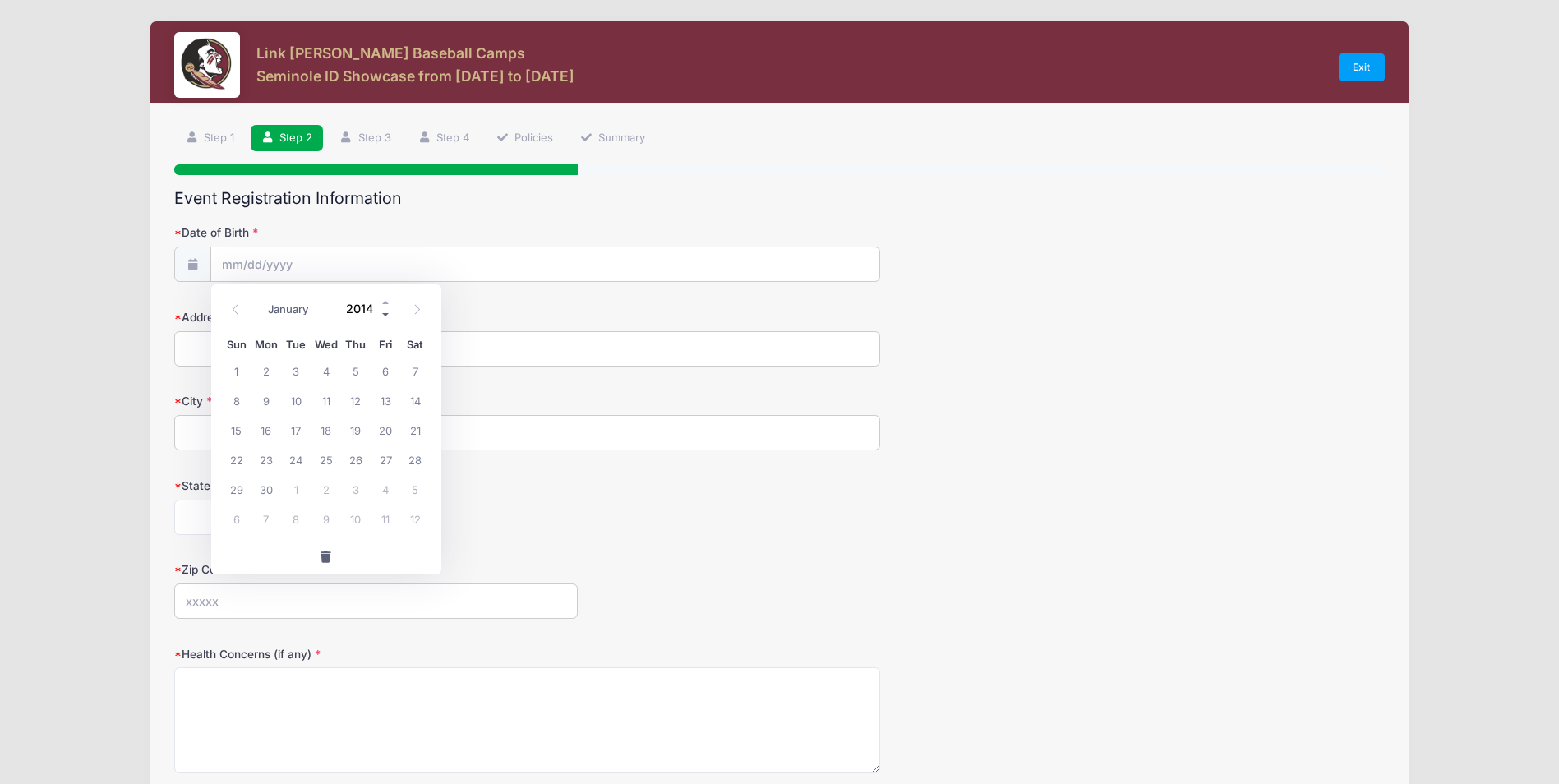
click at [389, 310] on span at bounding box center [386, 314] width 11 height 12
type input "2011"
click at [272, 309] on select "January February March April May June July August September October November De…" at bounding box center [296, 308] width 73 height 21
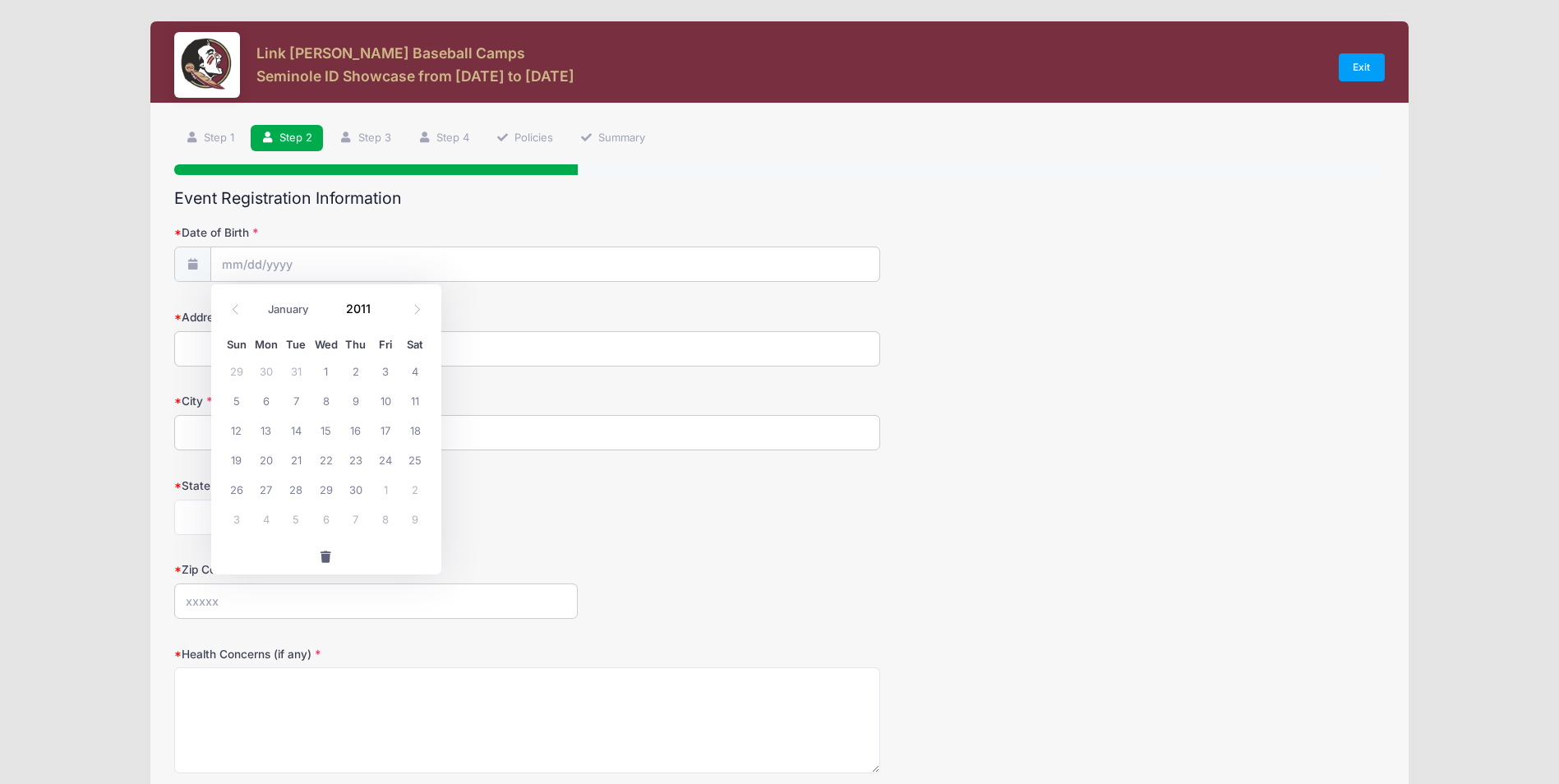
select select "2"
click at [260, 298] on select "January February March April May June July August September October November De…" at bounding box center [296, 308] width 73 height 21
click at [269, 456] on span "21" at bounding box center [266, 459] width 30 height 30
type input "03/21/2011"
click at [239, 355] on input "Address" at bounding box center [527, 349] width 706 height 35
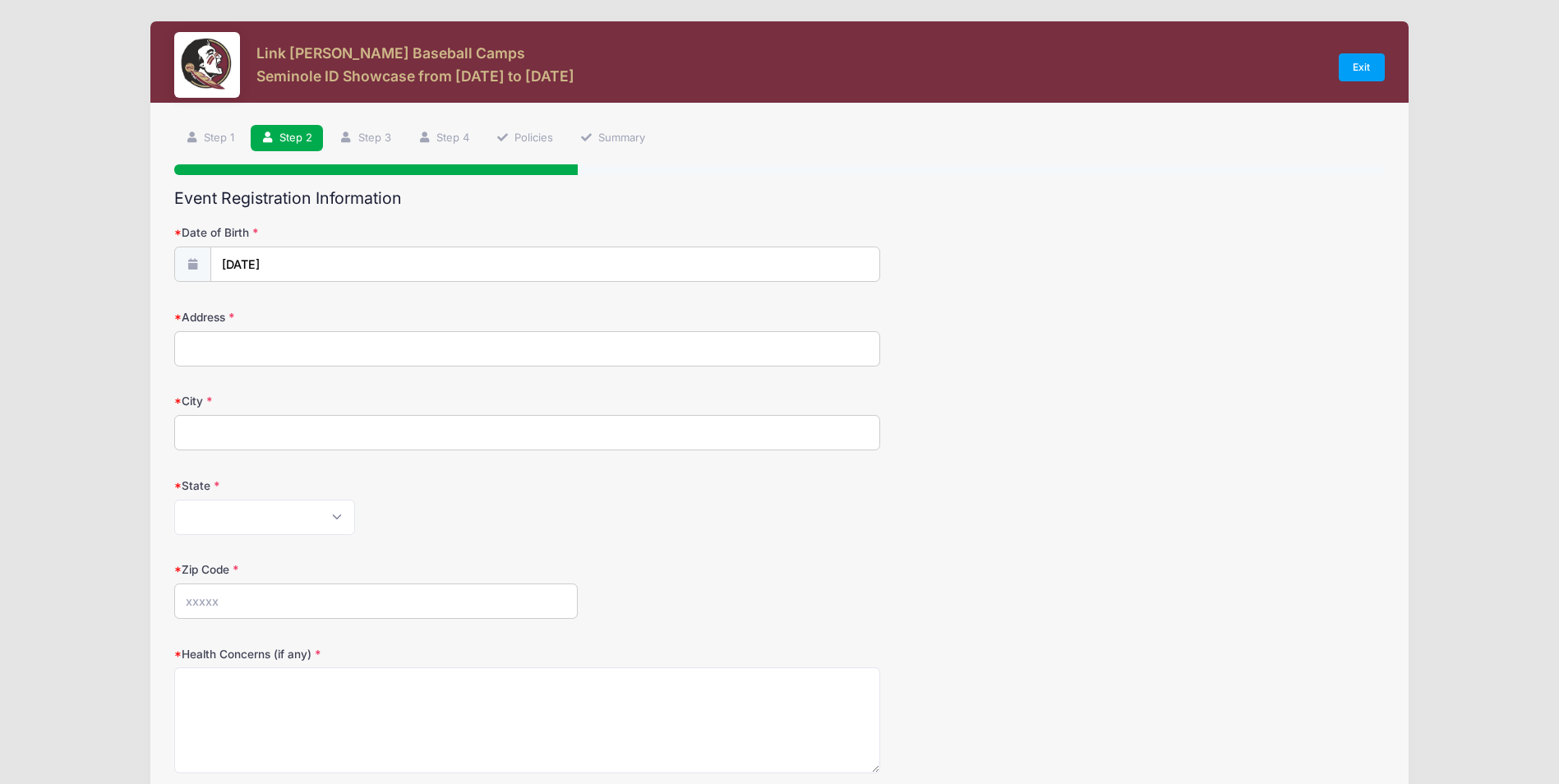
type input "135 Hamilton Ln"
type input "Sylacauga"
select select "AL"
type input "35151"
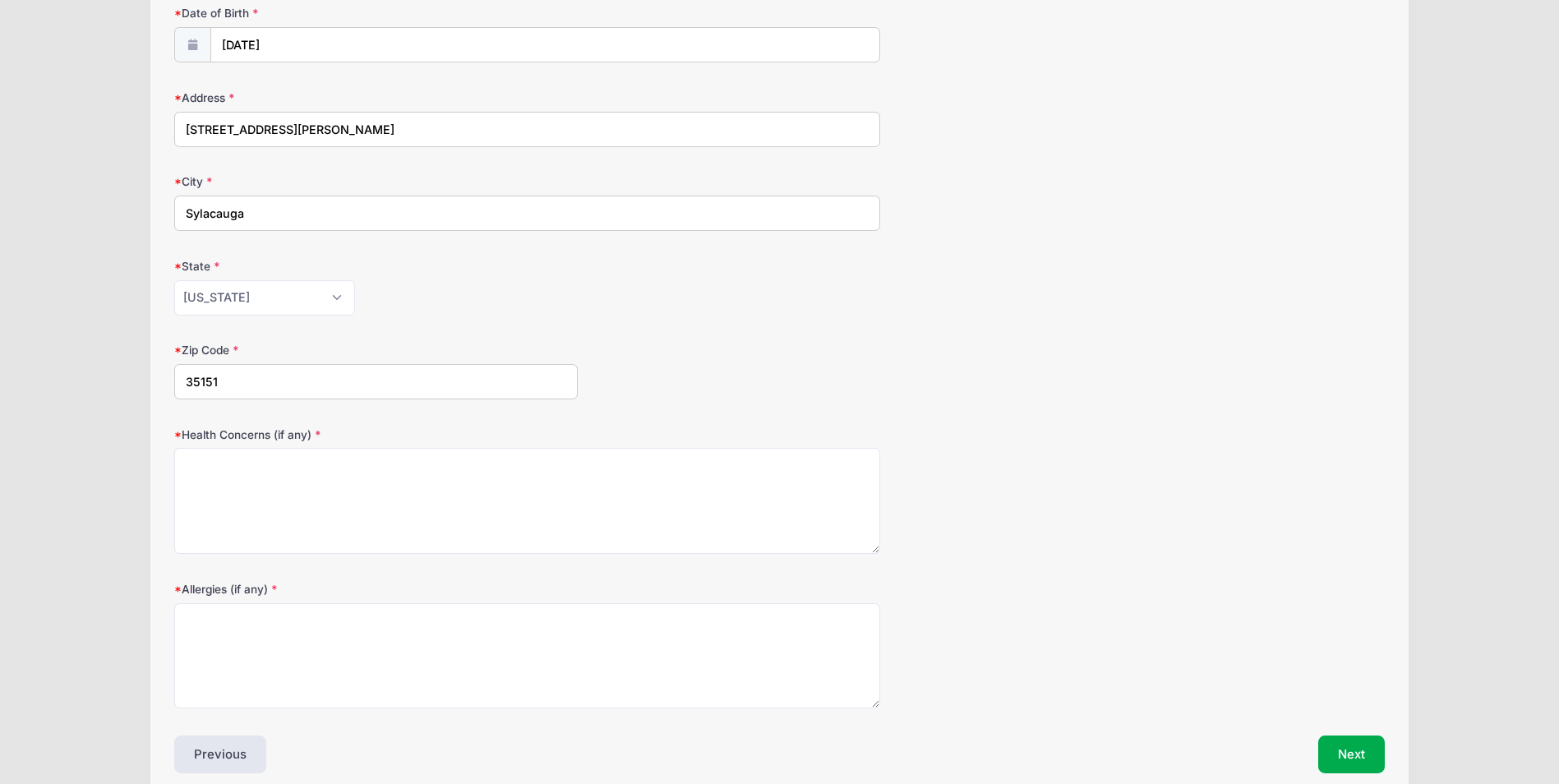
scroll to position [295, 0]
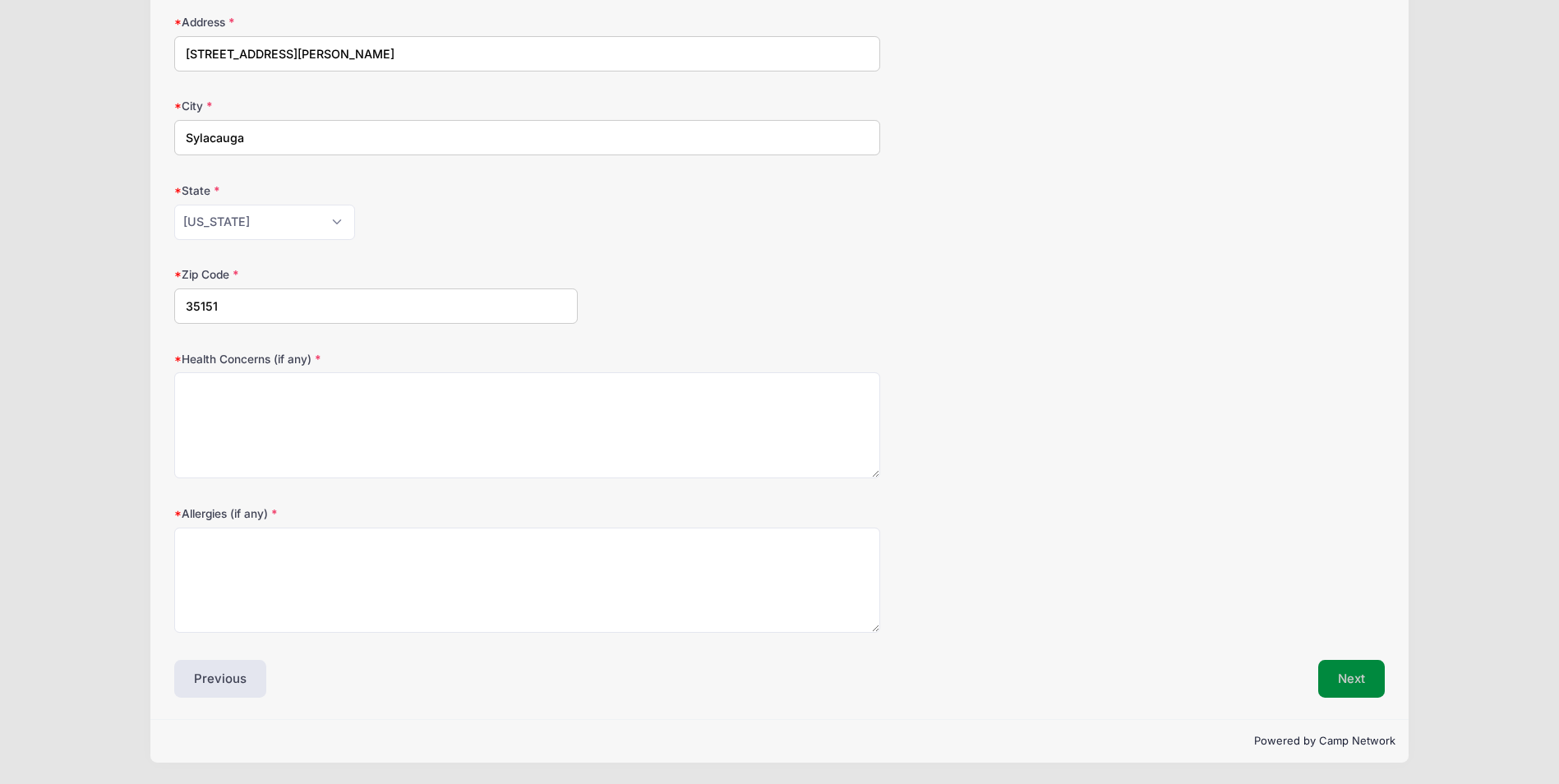
click at [1348, 674] on button "Next" at bounding box center [1351, 679] width 66 height 38
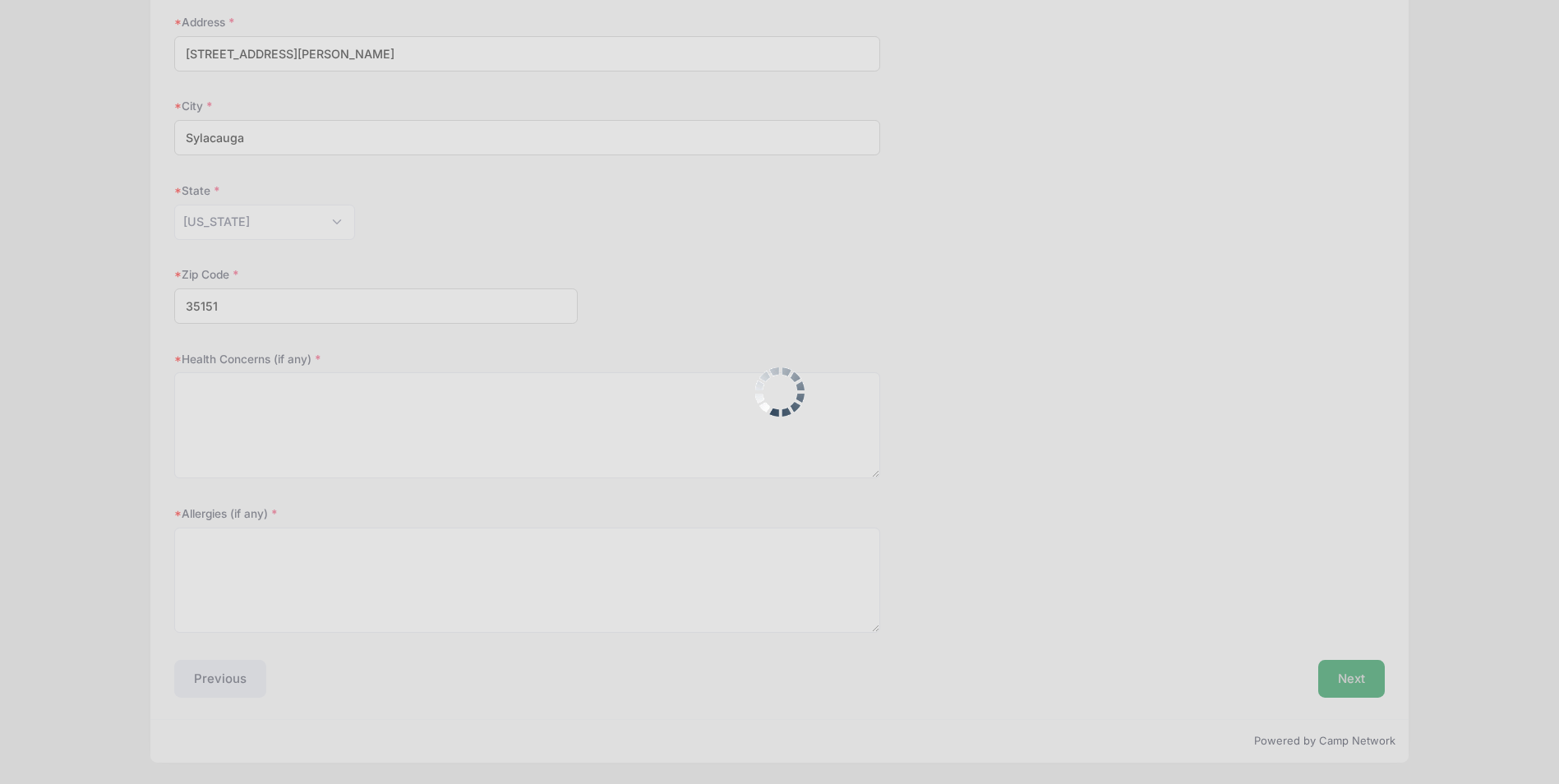
scroll to position [0, 0]
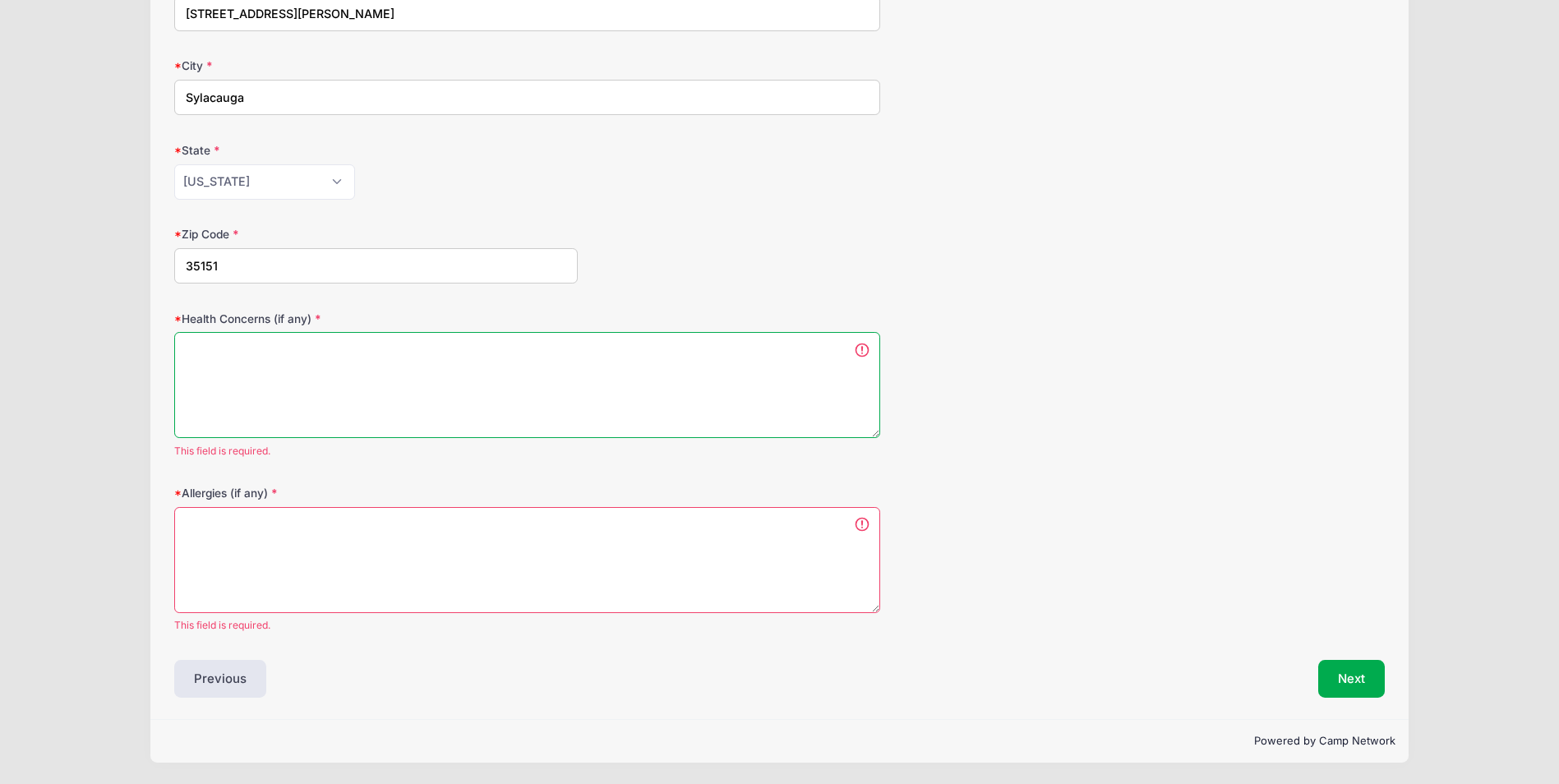
click at [328, 386] on textarea "Health Concerns (if any)" at bounding box center [527, 385] width 706 height 106
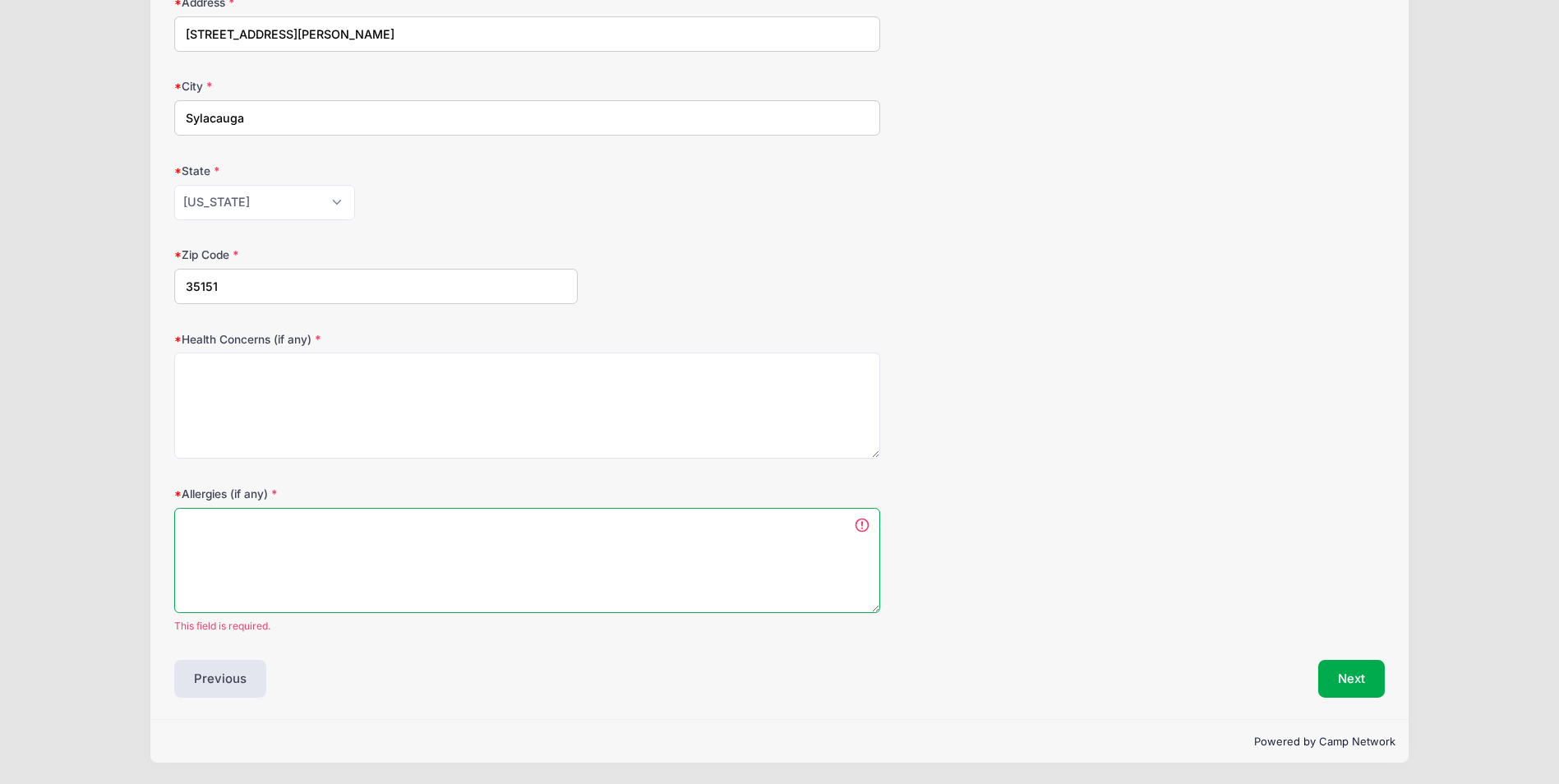
scroll to position [315, 0]
click at [338, 547] on textarea "Allergies (if any)" at bounding box center [527, 561] width 706 height 106
click at [816, 596] on textarea "Allergies (if any)" at bounding box center [527, 561] width 706 height 106
click at [1011, 687] on div "Next" at bounding box center [1086, 679] width 613 height 38
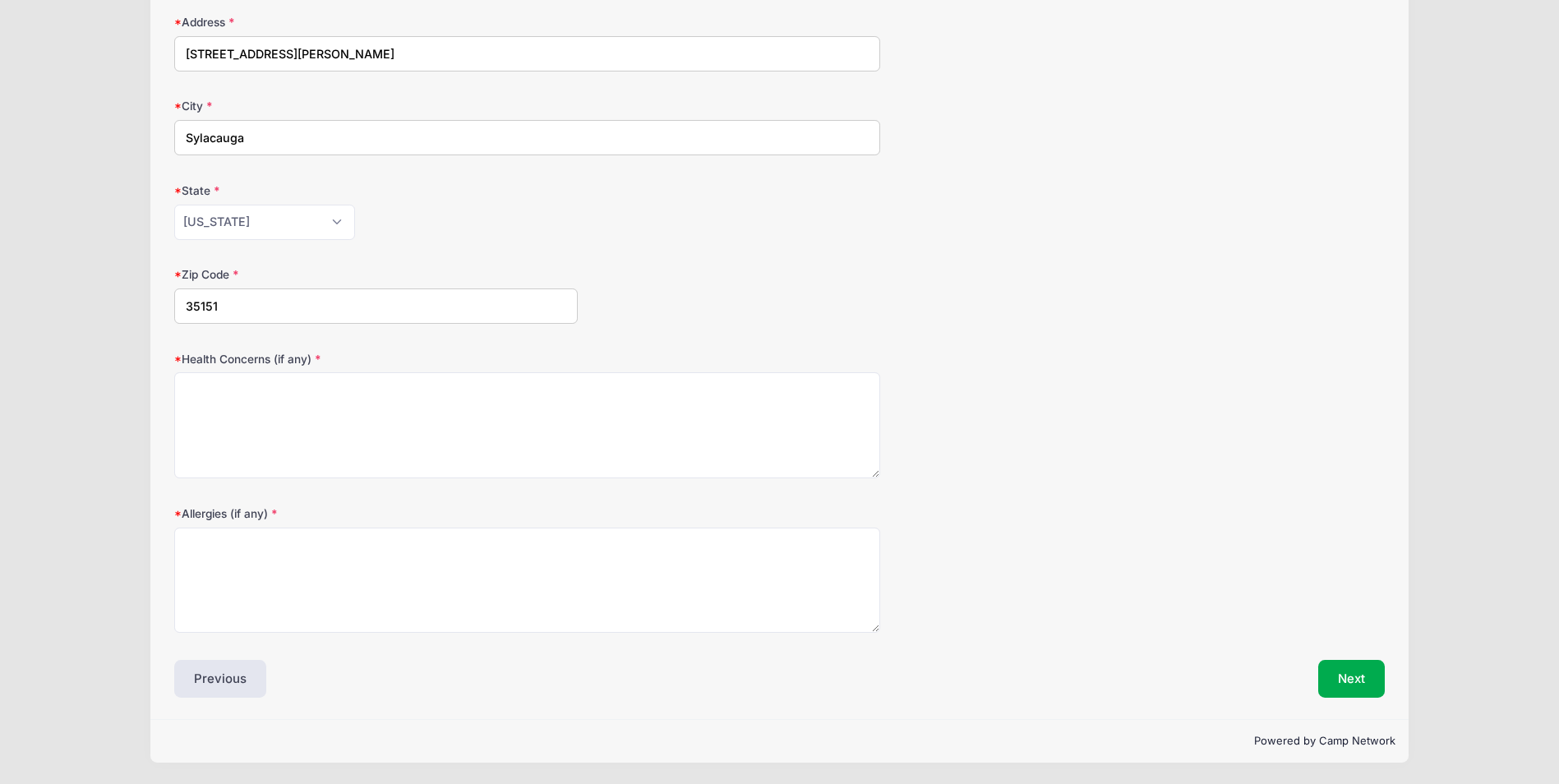
scroll to position [295, 0]
click at [1354, 683] on button "Next" at bounding box center [1351, 679] width 66 height 38
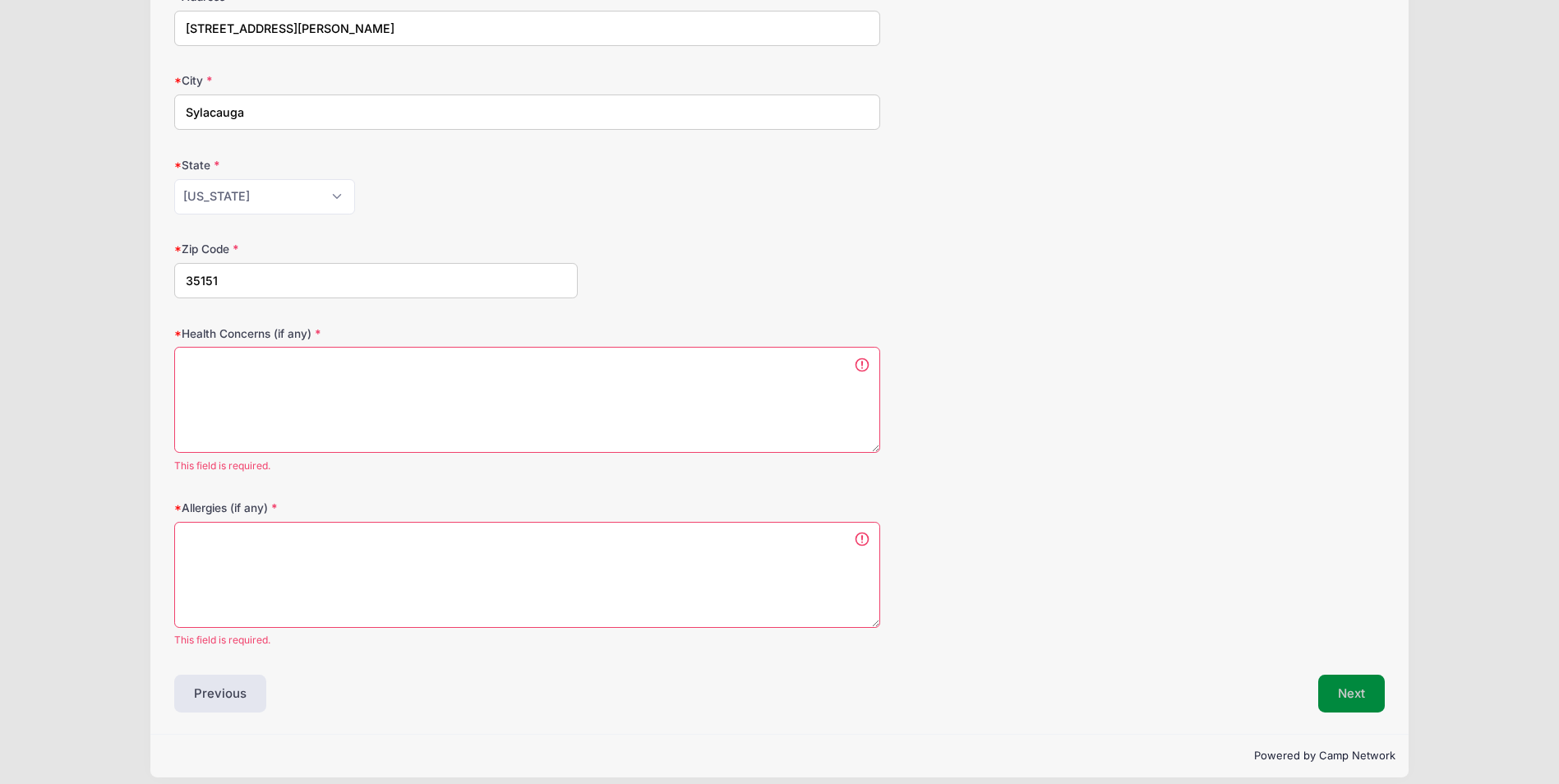
scroll to position [0, 0]
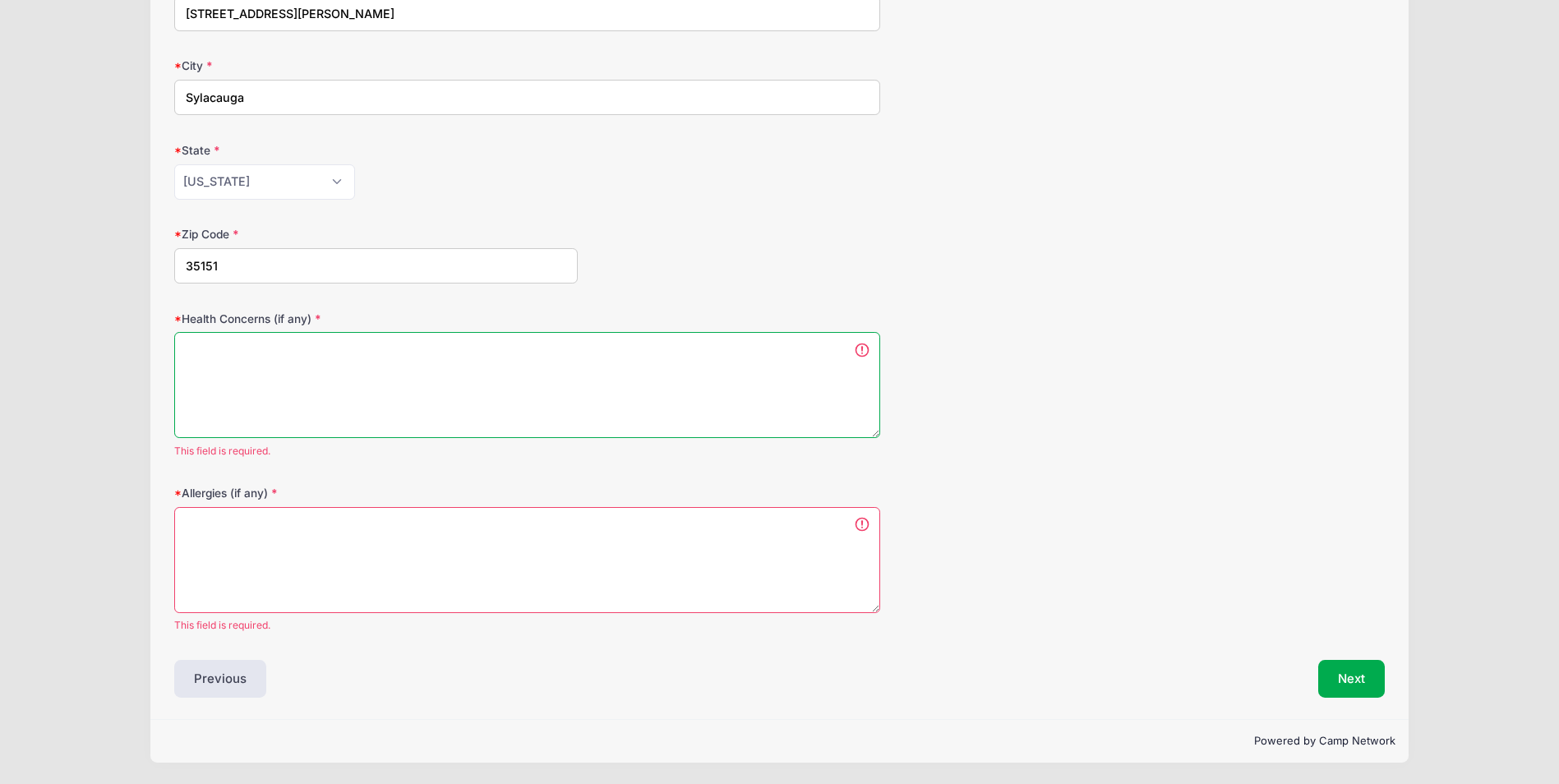
click at [333, 401] on textarea "Health Concerns (if any)" at bounding box center [527, 385] width 706 height 106
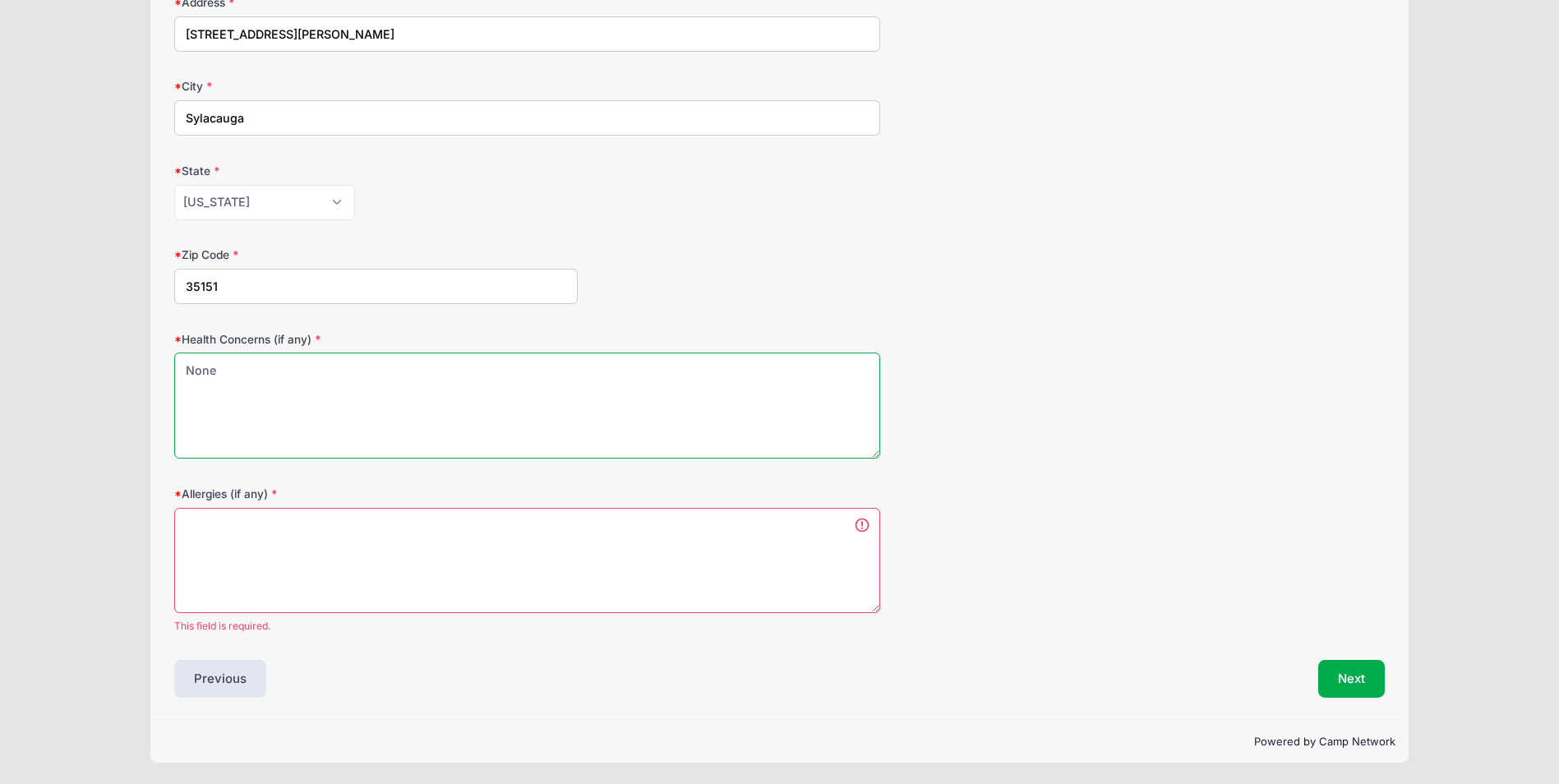
type textarea "None"
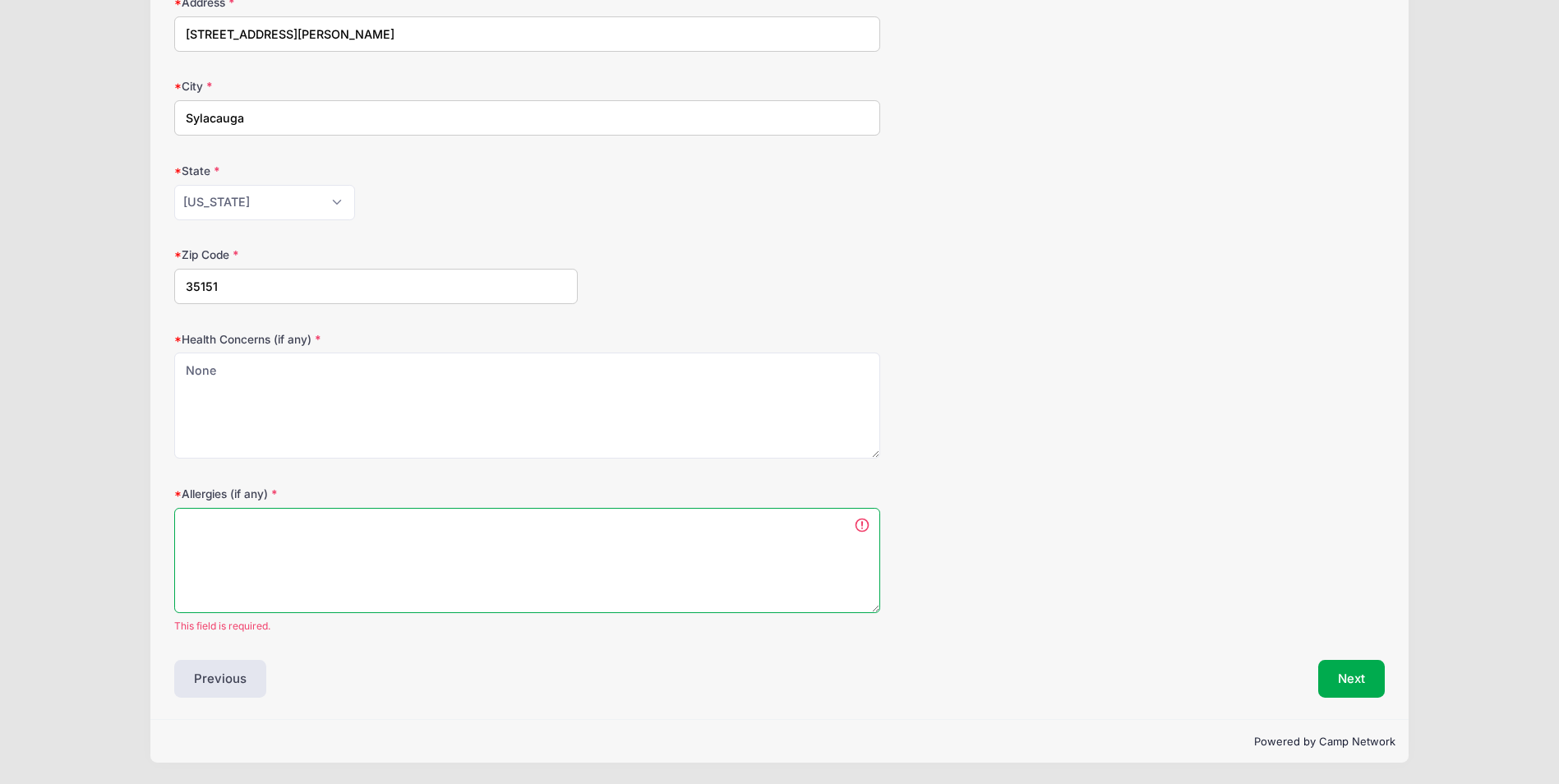
click at [400, 528] on textarea "Allergies (if any)" at bounding box center [527, 561] width 706 height 106
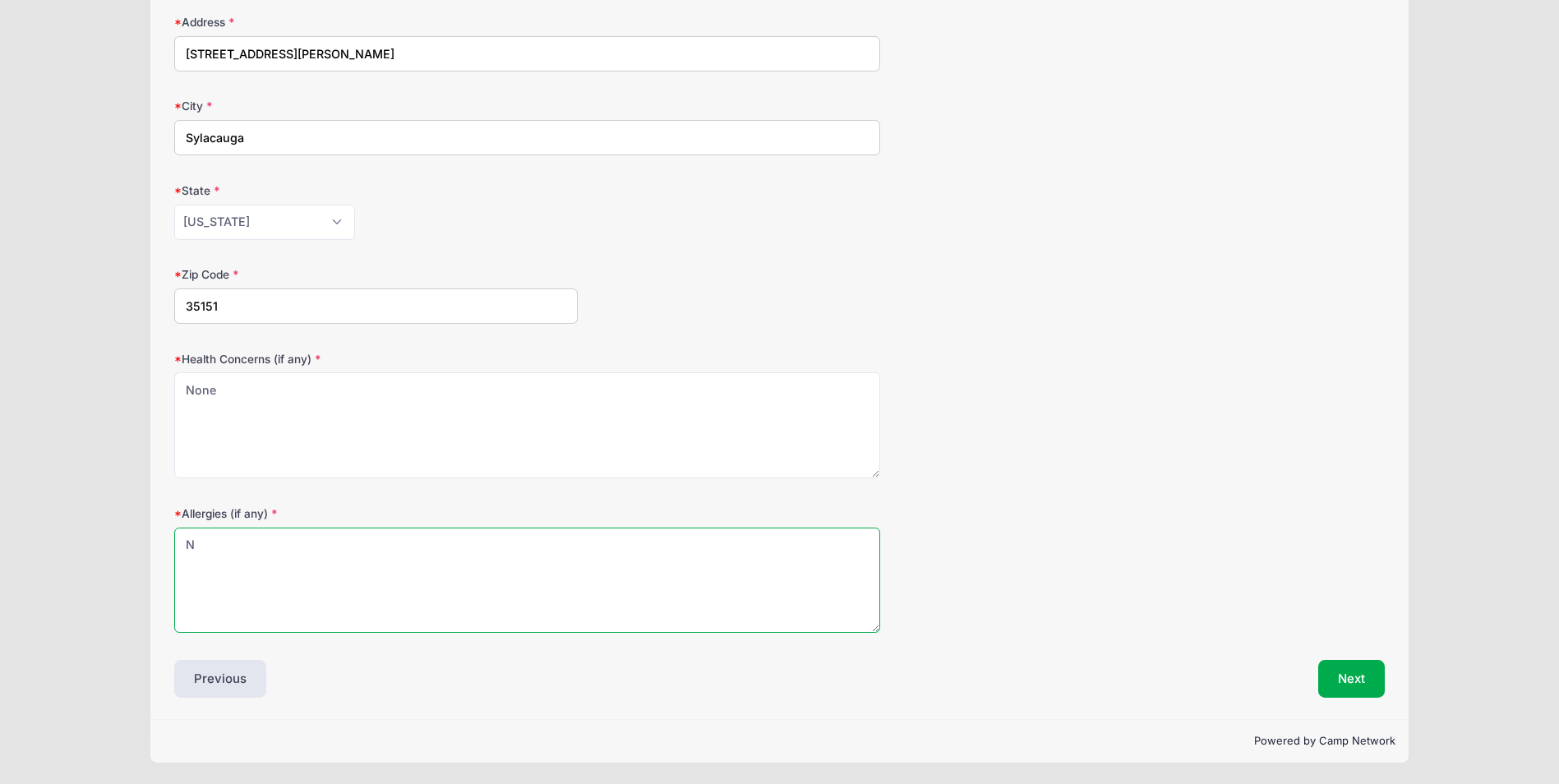
scroll to position [295, 0]
type textarea "None"
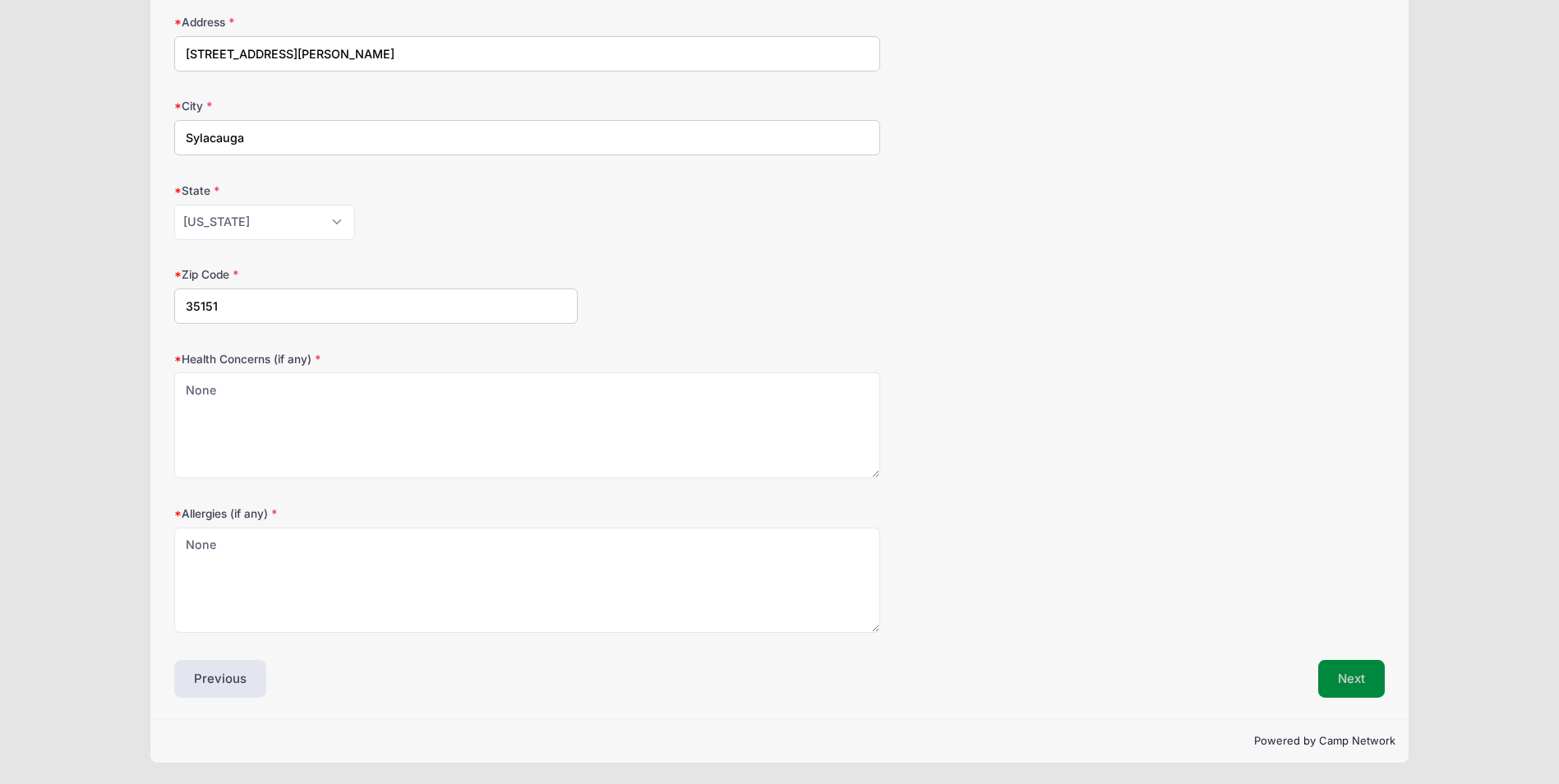
click at [1362, 669] on button "Next" at bounding box center [1351, 679] width 66 height 38
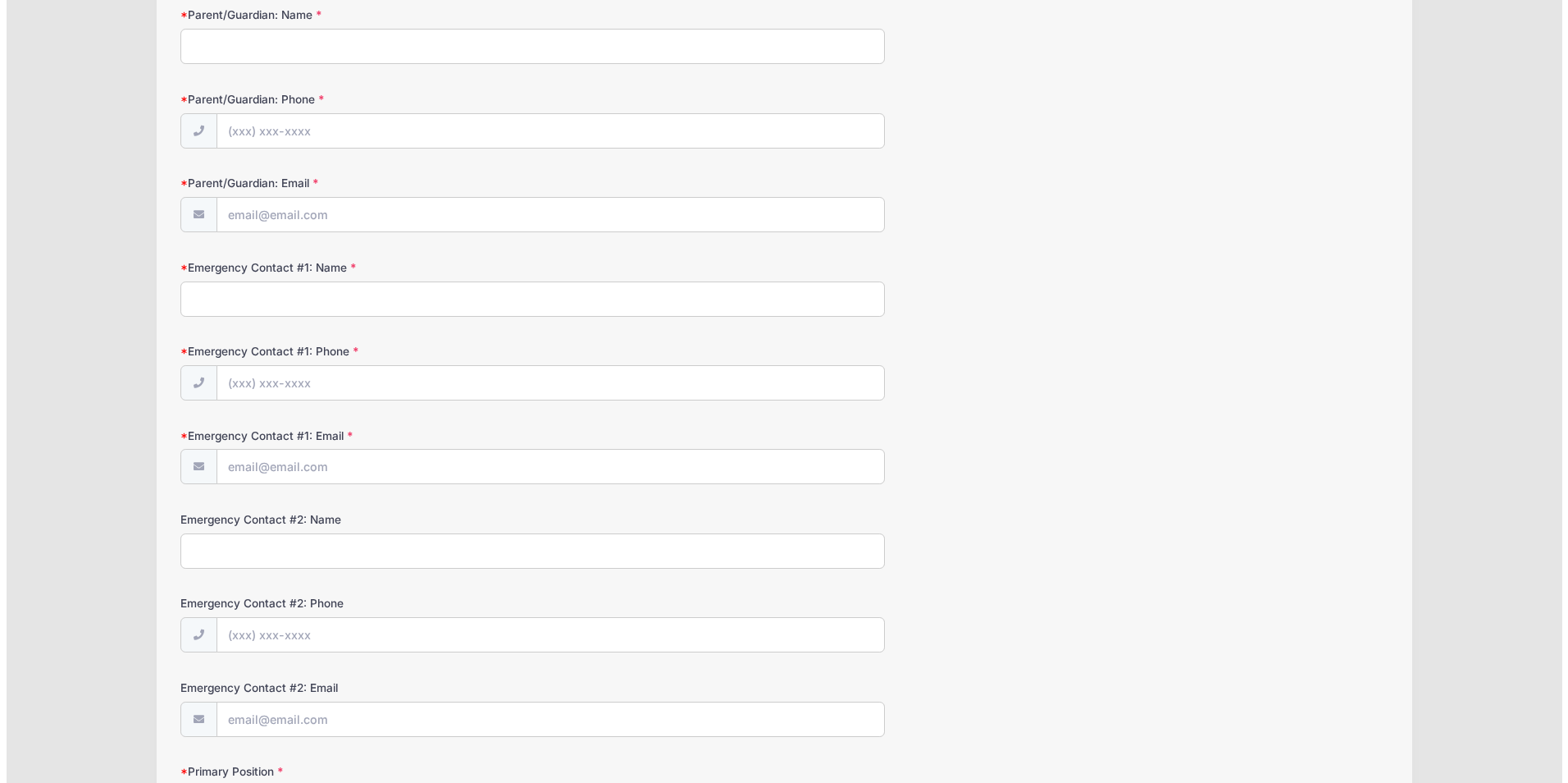
scroll to position [0, 0]
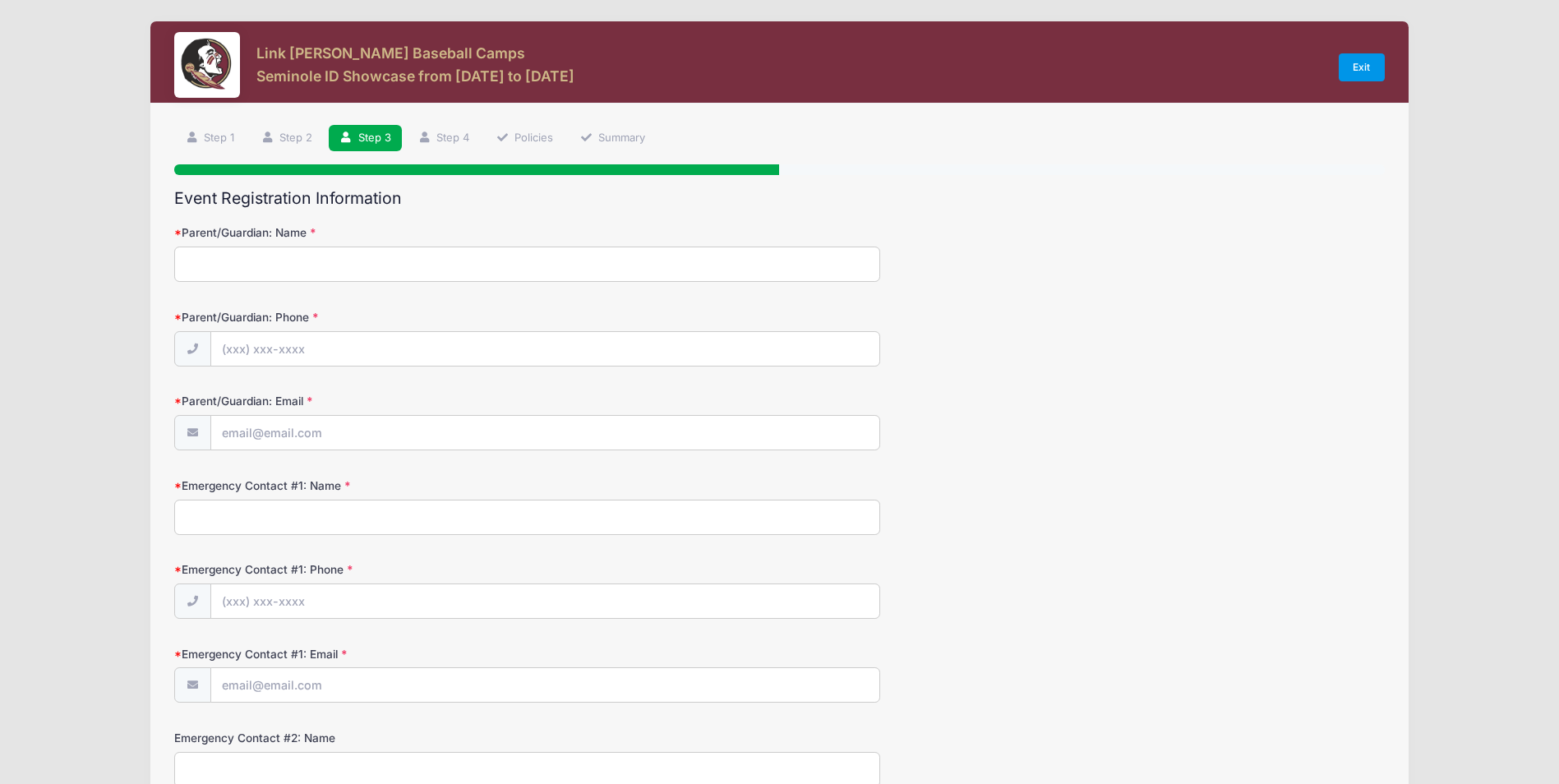
click at [1360, 61] on link "Exit" at bounding box center [1362, 67] width 46 height 28
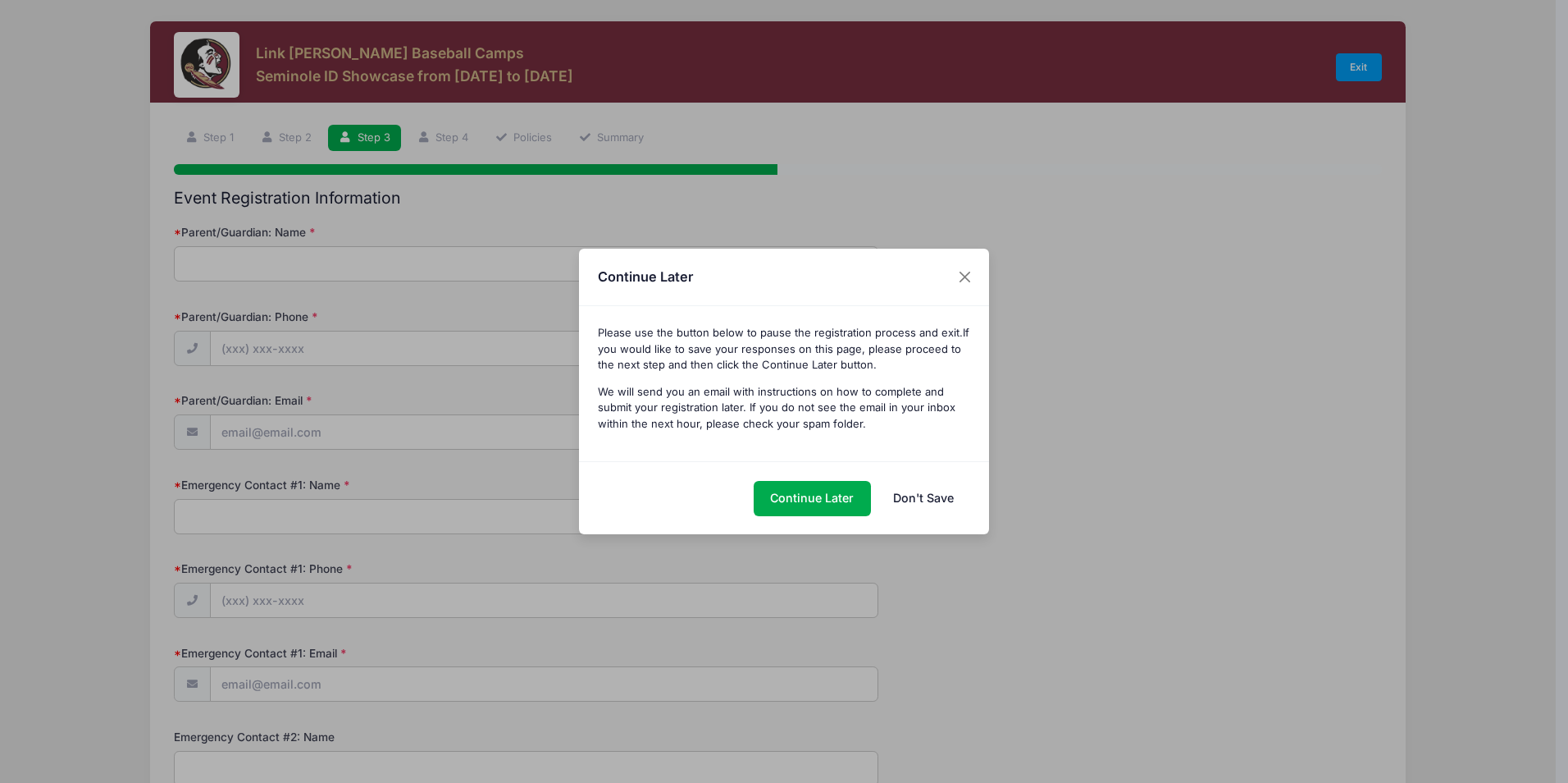
click at [914, 483] on link "Don't Save" at bounding box center [923, 498] width 94 height 35
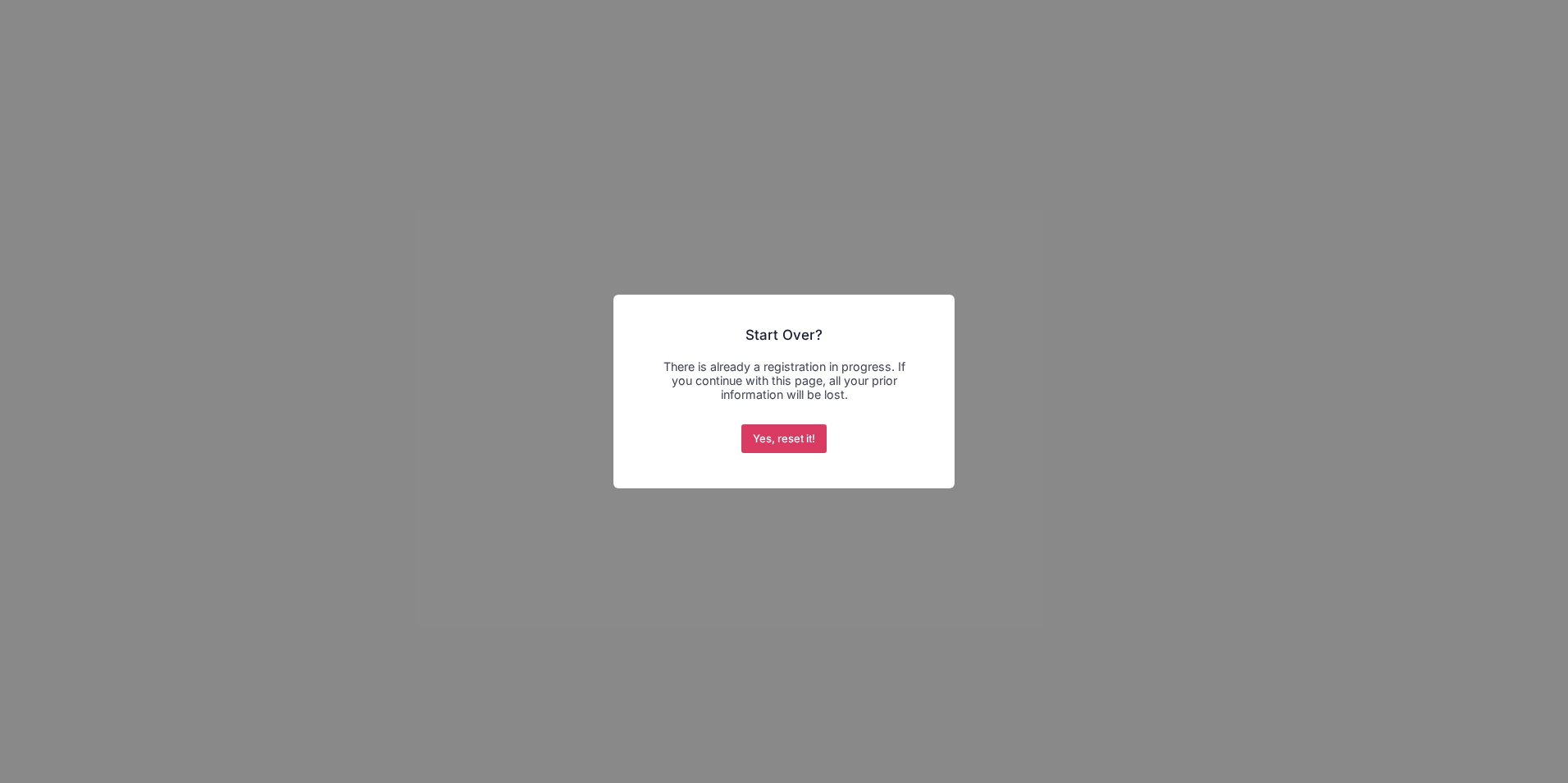
click at [807, 445] on button "Yes, reset it!" at bounding box center [784, 439] width 86 height 30
